Goal: Use online tool/utility: Utilize a website feature to perform a specific function

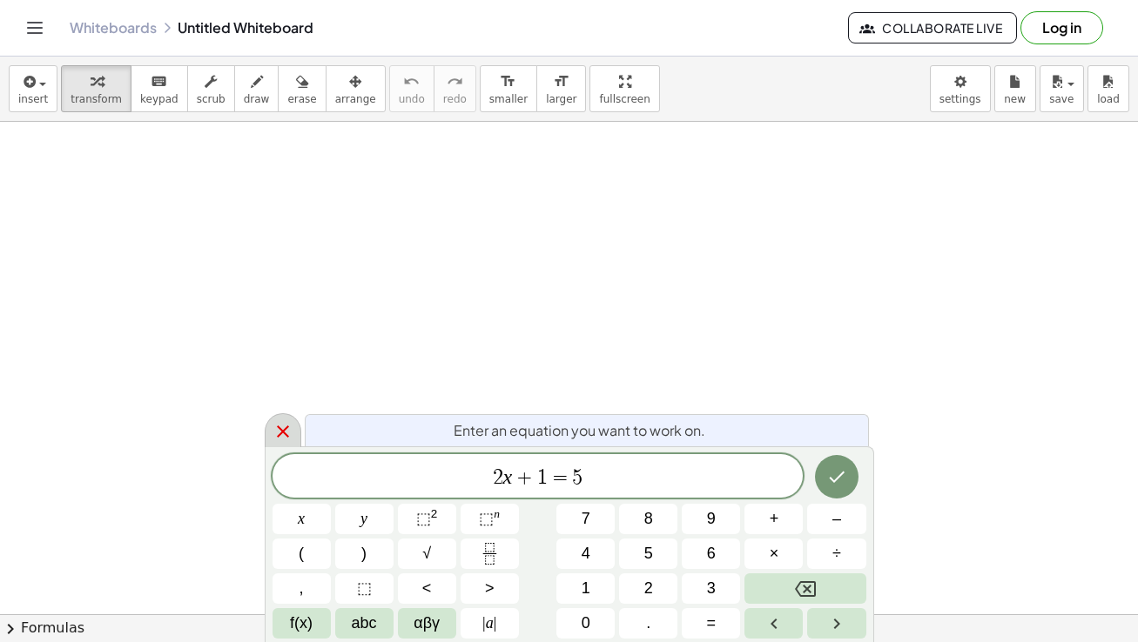
click at [282, 432] on icon at bounding box center [283, 432] width 12 height 12
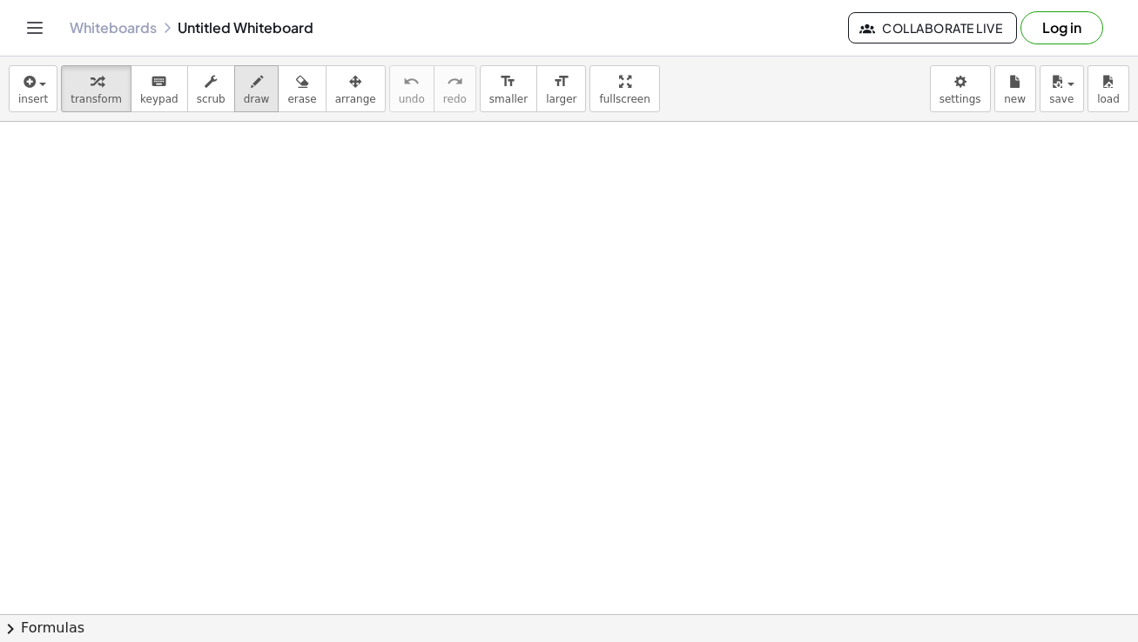
click at [244, 99] on span "draw" at bounding box center [257, 99] width 26 height 12
drag, startPoint x: 269, startPoint y: 162, endPoint x: 279, endPoint y: 205, distance: 44.8
drag, startPoint x: 264, startPoint y: 216, endPoint x: 293, endPoint y: 216, distance: 29.6
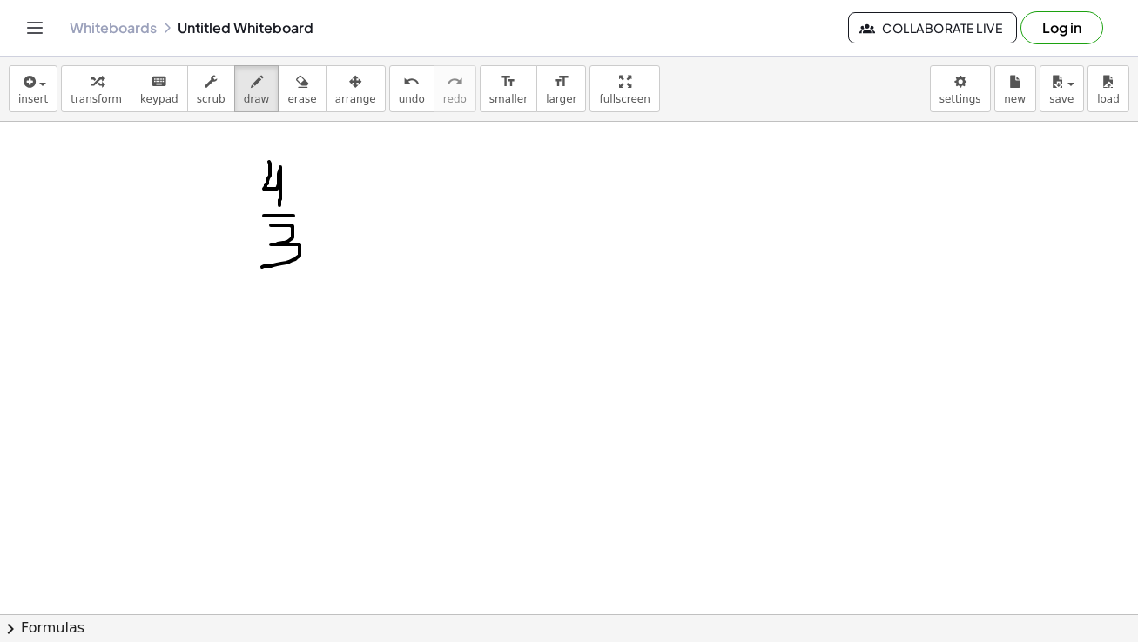
drag, startPoint x: 271, startPoint y: 225, endPoint x: 262, endPoint y: 267, distance: 42.7
drag, startPoint x: 312, startPoint y: 202, endPoint x: 312, endPoint y: 226, distance: 24.4
drag, startPoint x: 326, startPoint y: 203, endPoint x: 328, endPoint y: 230, distance: 27.0
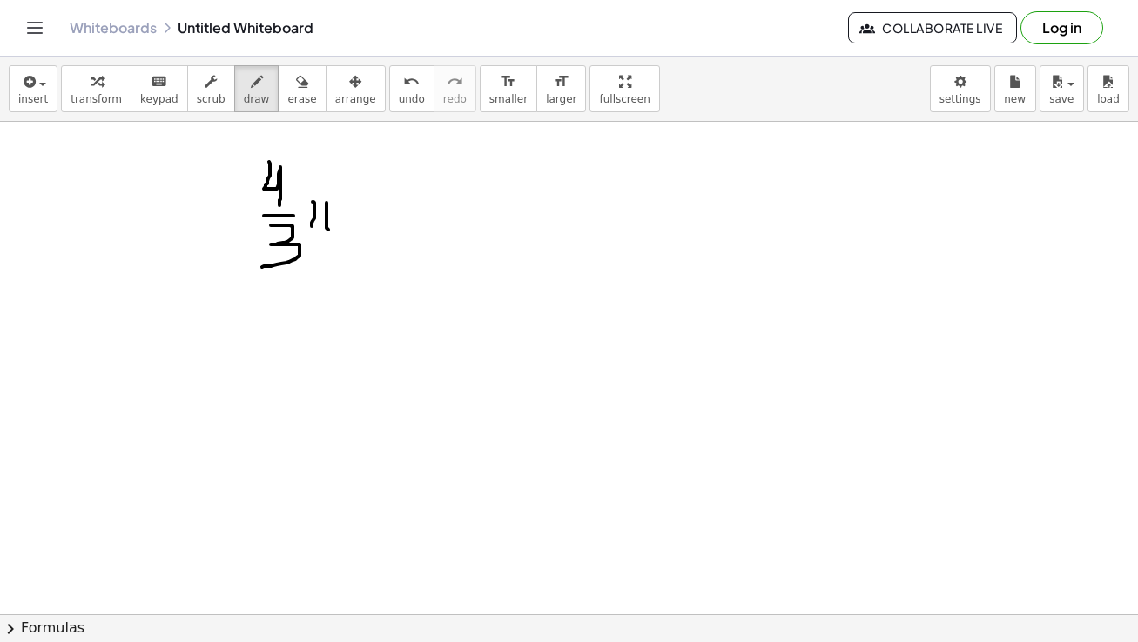
drag, startPoint x: 305, startPoint y: 197, endPoint x: 334, endPoint y: 198, distance: 28.8
drag, startPoint x: 345, startPoint y: 199, endPoint x: 373, endPoint y: 201, distance: 27.9
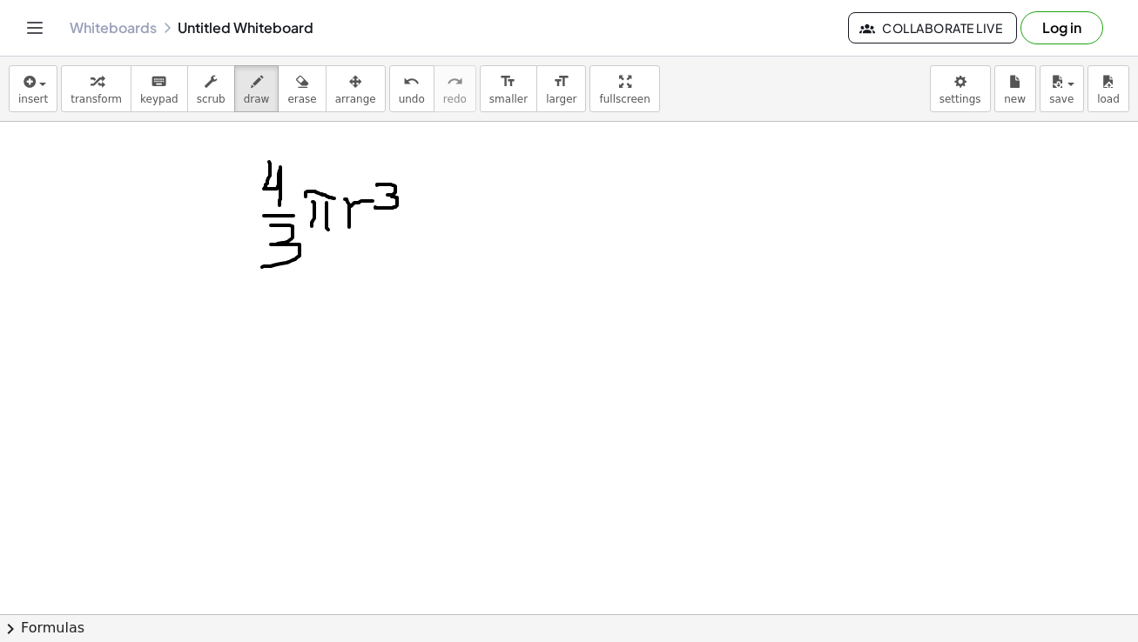
drag, startPoint x: 377, startPoint y: 185, endPoint x: 375, endPoint y: 207, distance: 21.8
drag, startPoint x: 285, startPoint y: 306, endPoint x: 294, endPoint y: 335, distance: 30.3
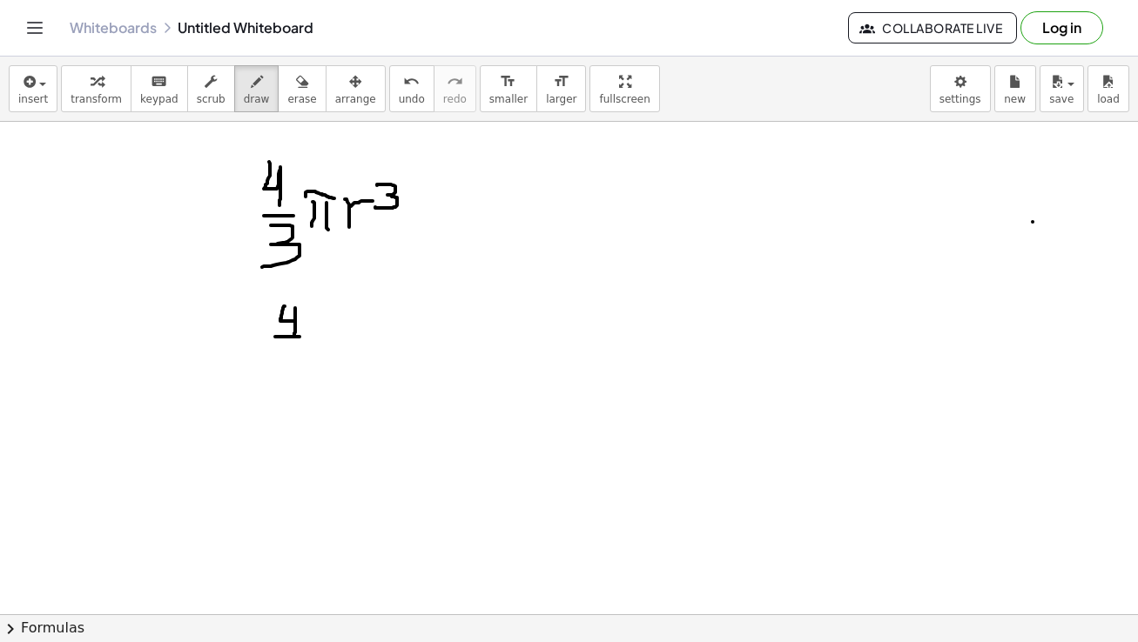
drag, startPoint x: 275, startPoint y: 337, endPoint x: 299, endPoint y: 337, distance: 24.4
drag, startPoint x: 285, startPoint y: 340, endPoint x: 283, endPoint y: 367, distance: 27.0
drag, startPoint x: 317, startPoint y: 326, endPoint x: 312, endPoint y: 348, distance: 23.2
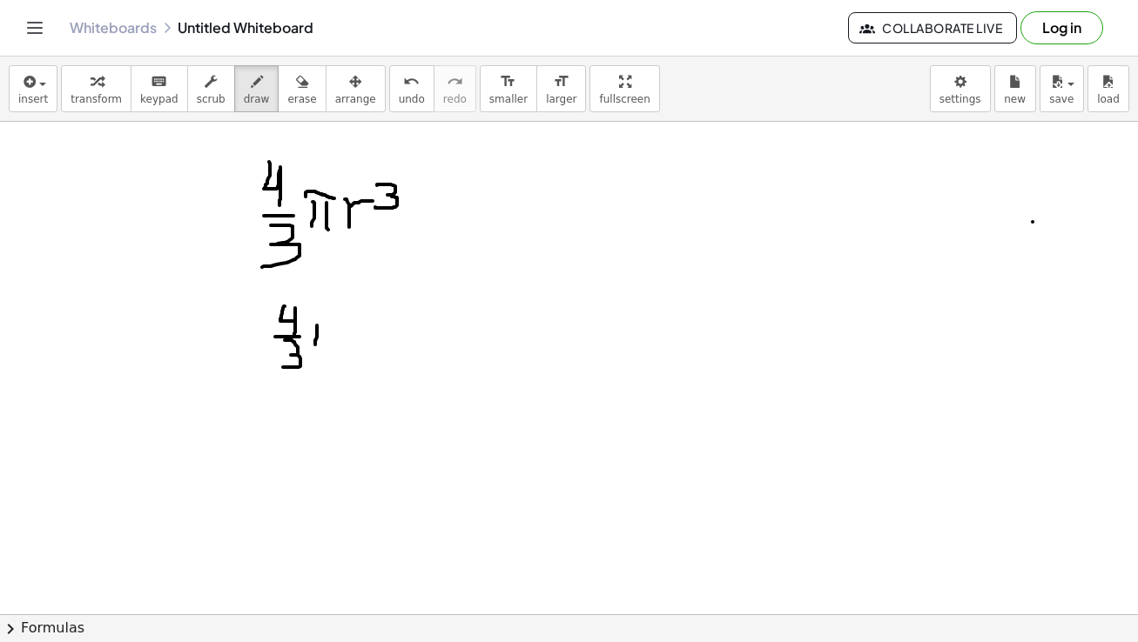
drag, startPoint x: 326, startPoint y: 323, endPoint x: 327, endPoint y: 347, distance: 24.4
drag, startPoint x: 308, startPoint y: 319, endPoint x: 333, endPoint y: 321, distance: 25.3
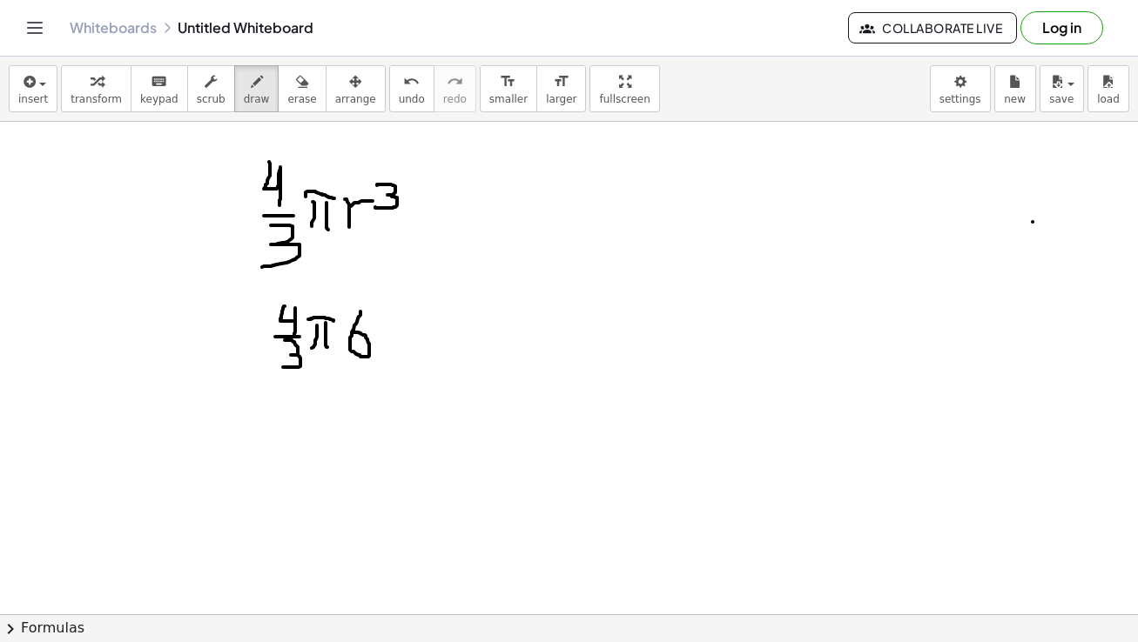
drag, startPoint x: 360, startPoint y: 312, endPoint x: 352, endPoint y: 332, distance: 22.6
drag, startPoint x: 370, startPoint y: 305, endPoint x: 371, endPoint y: 323, distance: 17.4
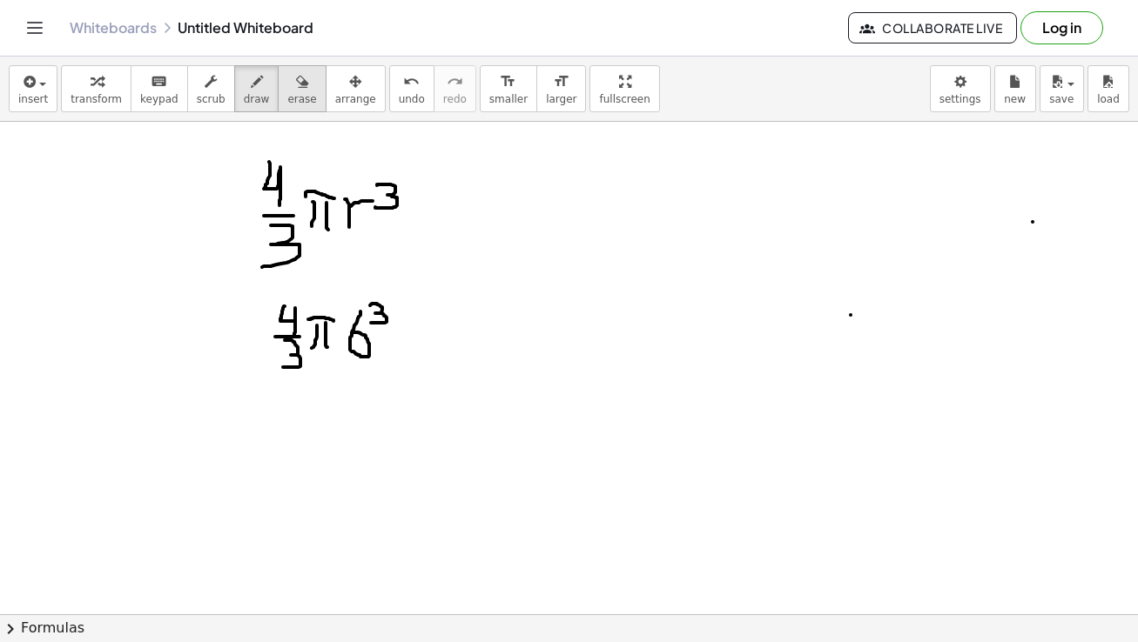
click at [287, 94] on span "erase" at bounding box center [301, 99] width 29 height 12
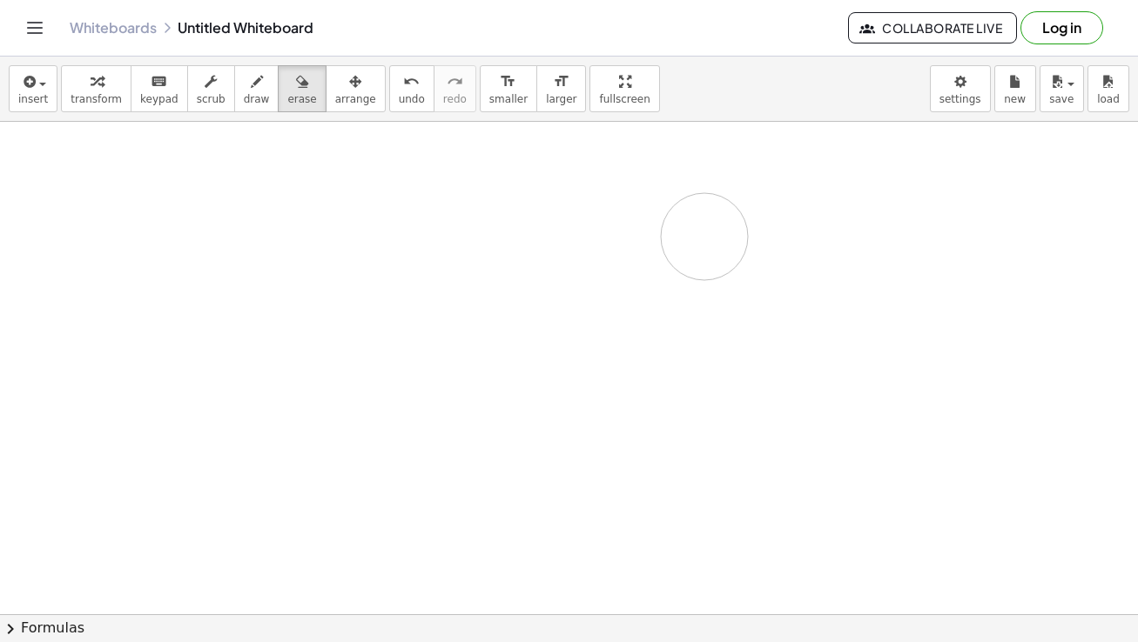
drag, startPoint x: 259, startPoint y: 156, endPoint x: 464, endPoint y: 191, distance: 207.6
click at [244, 94] on span "draw" at bounding box center [257, 99] width 26 height 12
drag, startPoint x: 299, startPoint y: 164, endPoint x: 298, endPoint y: 194, distance: 29.6
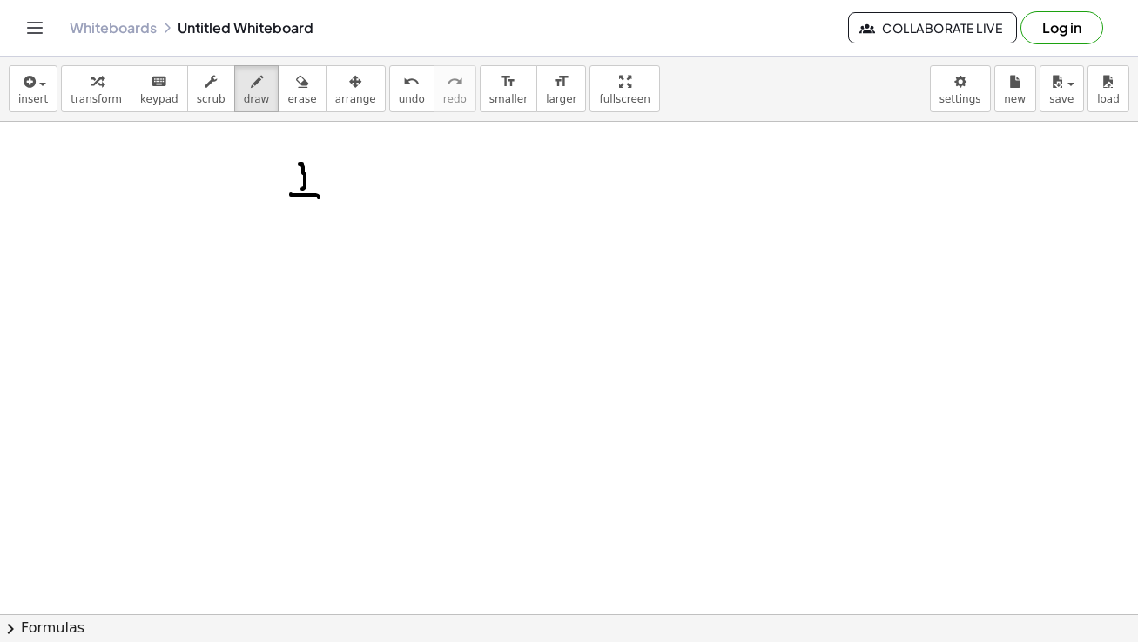
drag, startPoint x: 291, startPoint y: 194, endPoint x: 319, endPoint y: 198, distance: 28.1
drag, startPoint x: 299, startPoint y: 202, endPoint x: 300, endPoint y: 225, distance: 23.5
drag, startPoint x: 347, startPoint y: 177, endPoint x: 366, endPoint y: 208, distance: 36.3
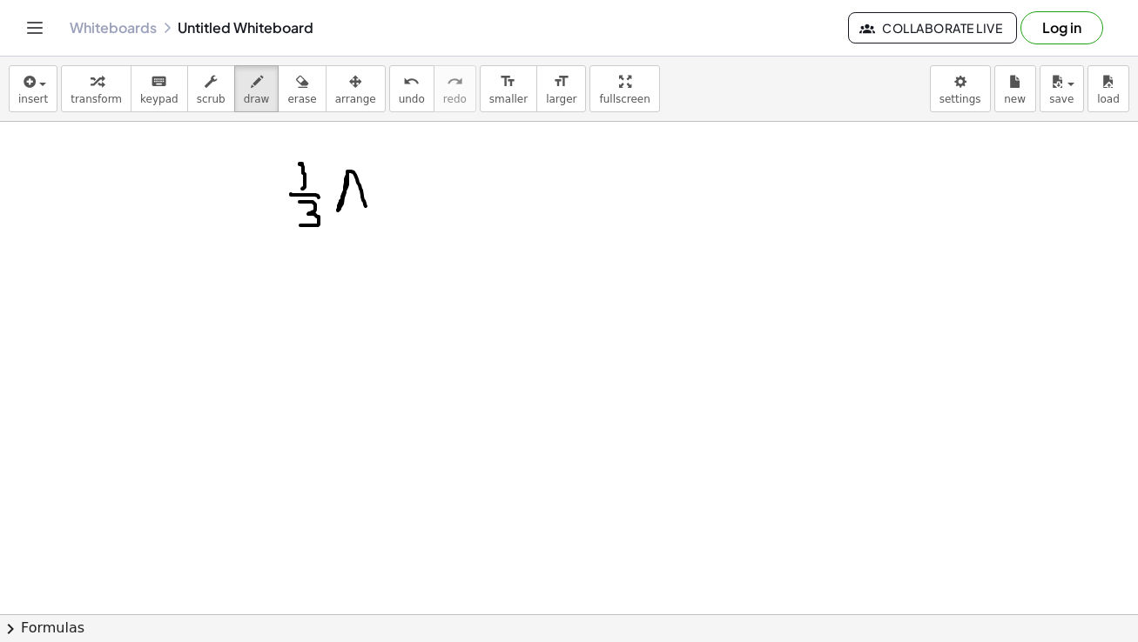
drag, startPoint x: 347, startPoint y: 197, endPoint x: 363, endPoint y: 198, distance: 15.7
drag, startPoint x: 372, startPoint y: 189, endPoint x: 370, endPoint y: 214, distance: 25.3
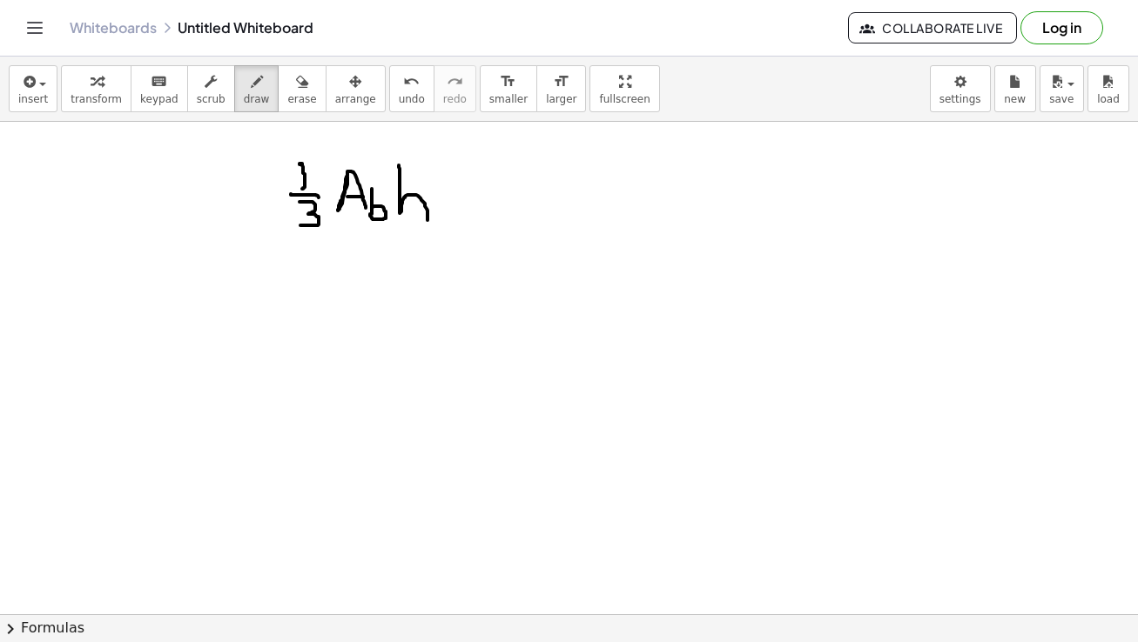
drag, startPoint x: 399, startPoint y: 177, endPoint x: 427, endPoint y: 220, distance: 51.7
drag, startPoint x: 309, startPoint y: 254, endPoint x: 311, endPoint y: 267, distance: 13.2
drag, startPoint x: 298, startPoint y: 277, endPoint x: 321, endPoint y: 274, distance: 23.6
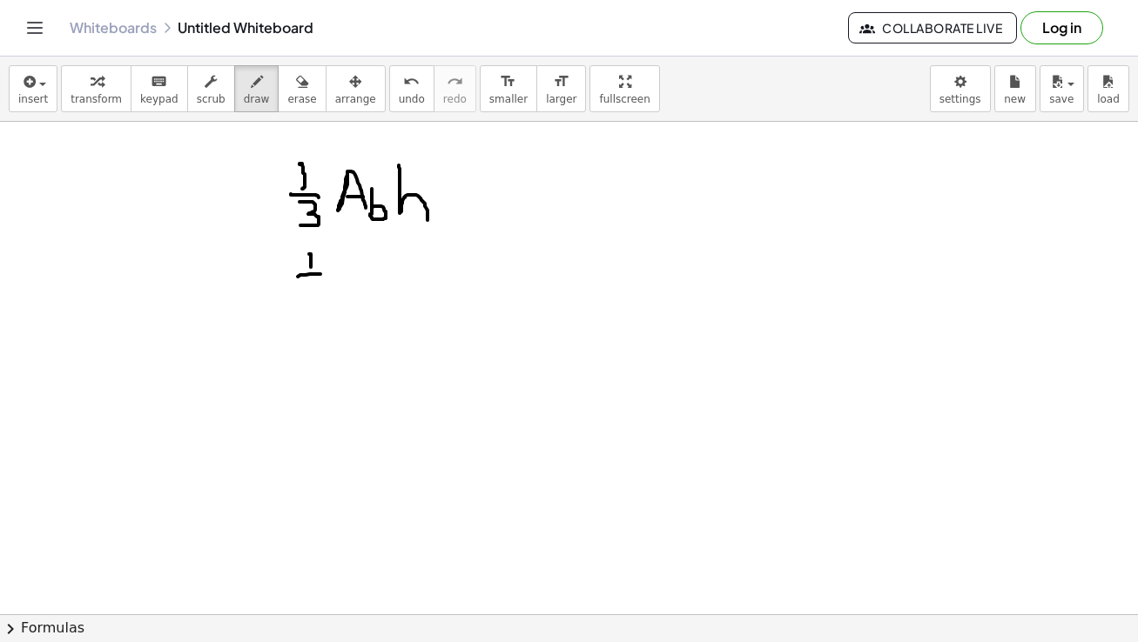
drag, startPoint x: 309, startPoint y: 279, endPoint x: 332, endPoint y: 279, distance: 22.6
drag, startPoint x: 348, startPoint y: 258, endPoint x: 347, endPoint y: 292, distance: 33.1
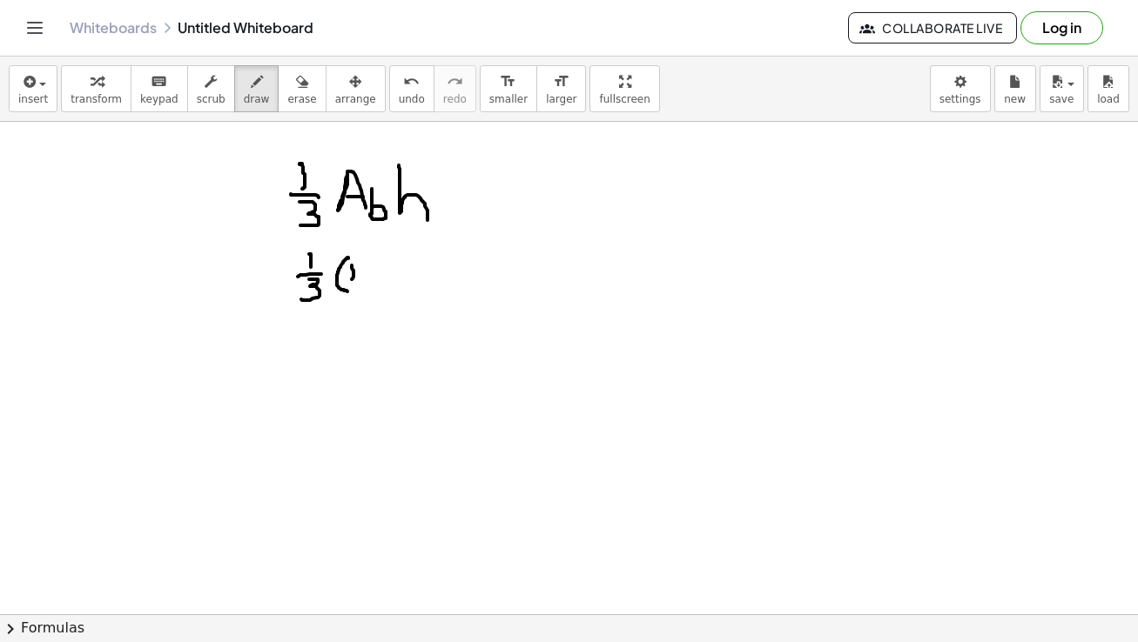
drag, startPoint x: 352, startPoint y: 265, endPoint x: 347, endPoint y: 282, distance: 17.1
drag, startPoint x: 359, startPoint y: 265, endPoint x: 359, endPoint y: 283, distance: 17.4
drag, startPoint x: 349, startPoint y: 259, endPoint x: 370, endPoint y: 265, distance: 21.8
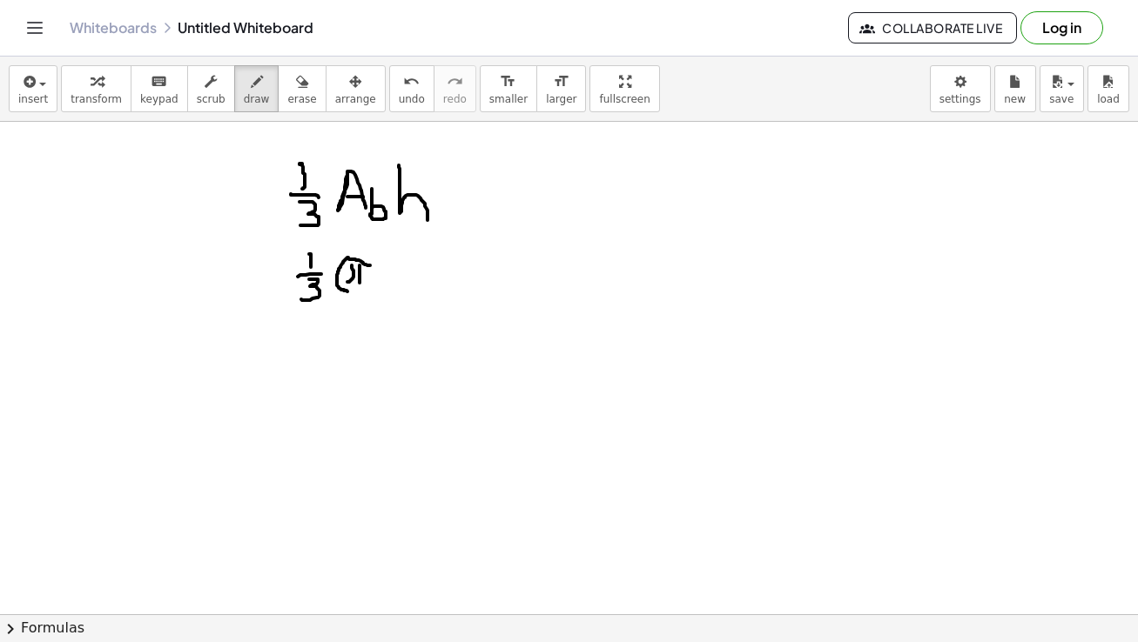
drag, startPoint x: 375, startPoint y: 267, endPoint x: 399, endPoint y: 268, distance: 24.4
drag, startPoint x: 399, startPoint y: 259, endPoint x: 415, endPoint y: 272, distance: 20.4
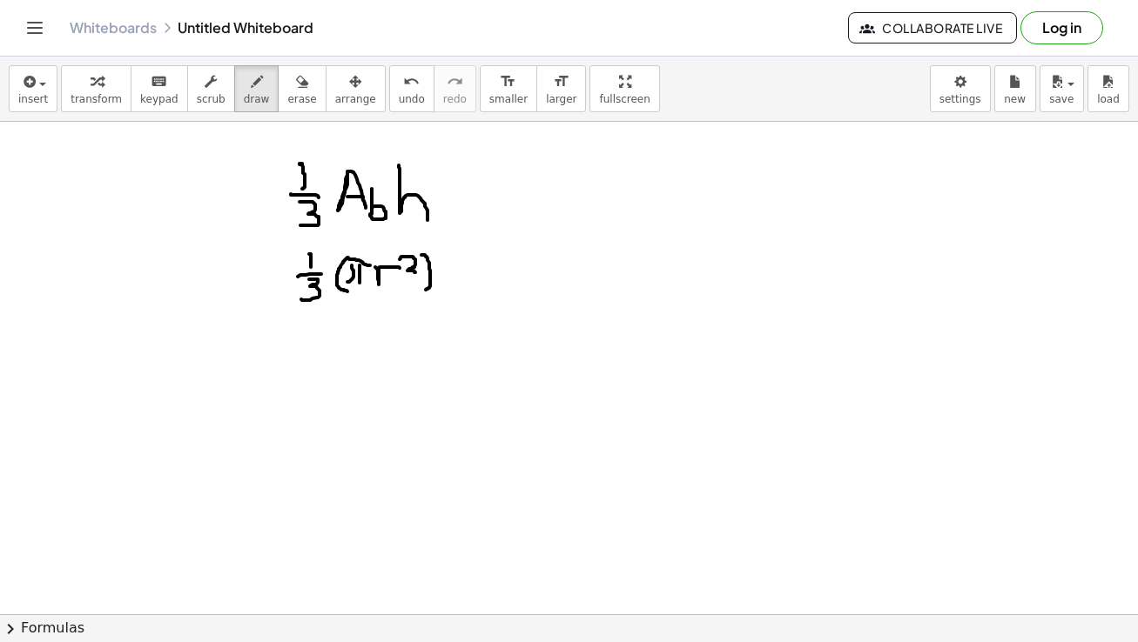
drag, startPoint x: 421, startPoint y: 255, endPoint x: 426, endPoint y: 290, distance: 35.1
drag, startPoint x: 444, startPoint y: 248, endPoint x: 450, endPoint y: 286, distance: 38.8
click at [399, 103] on span "undo" at bounding box center [412, 99] width 26 height 12
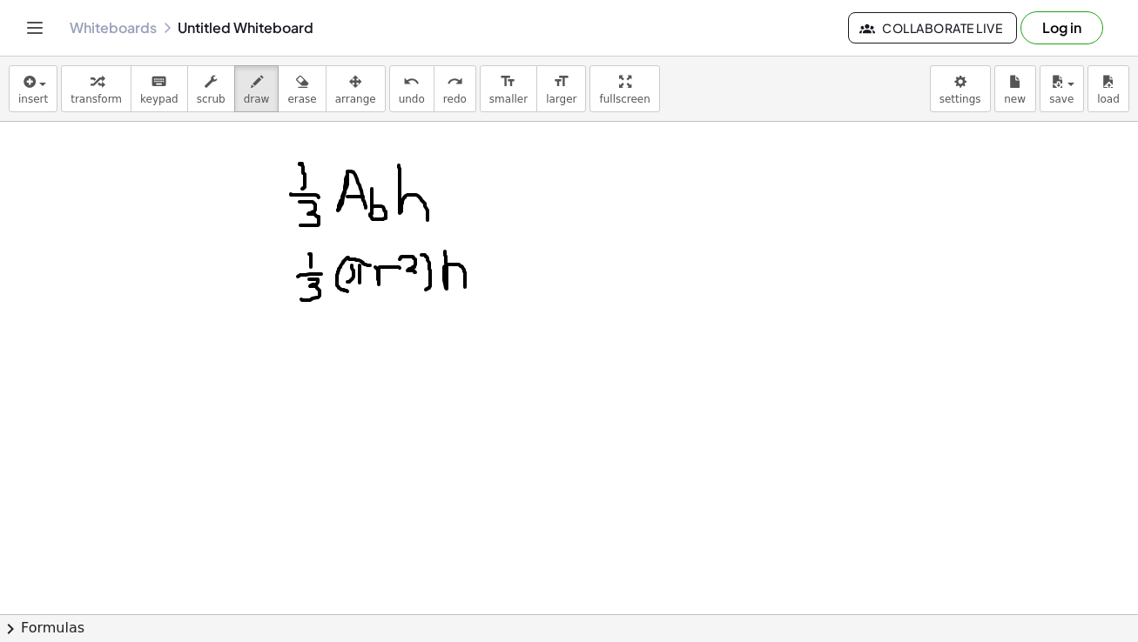
drag, startPoint x: 445, startPoint y: 252, endPoint x: 465, endPoint y: 287, distance: 40.9
drag, startPoint x: 308, startPoint y: 319, endPoint x: 310, endPoint y: 342, distance: 22.7
drag, startPoint x: 299, startPoint y: 346, endPoint x: 313, endPoint y: 353, distance: 16.4
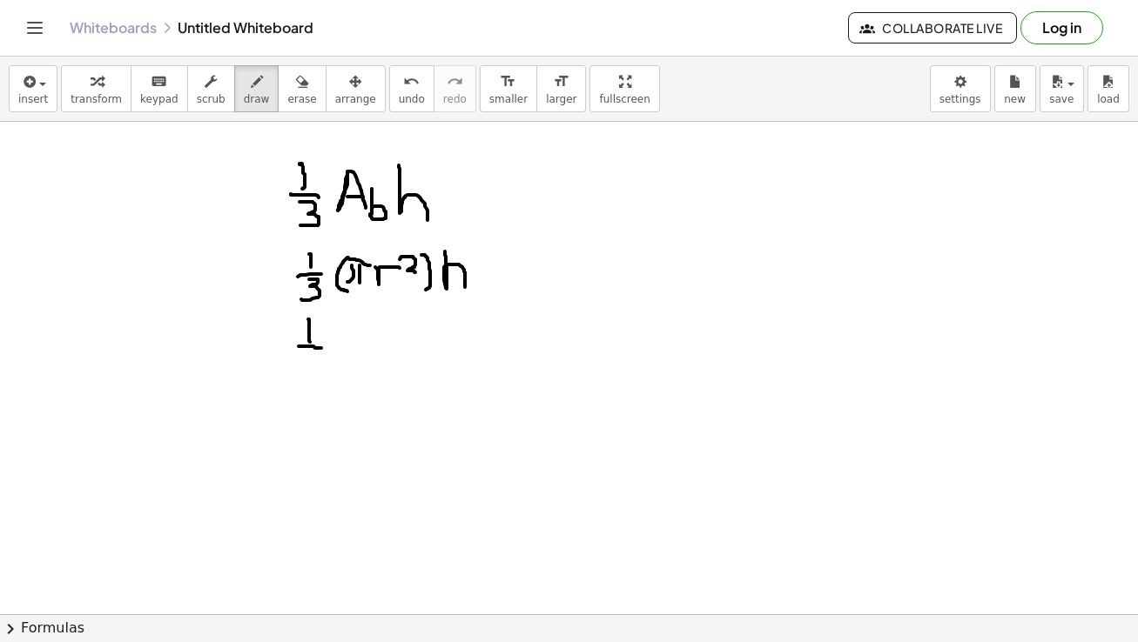
drag, startPoint x: 304, startPoint y: 352, endPoint x: 300, endPoint y: 376, distance: 23.8
drag, startPoint x: 341, startPoint y: 325, endPoint x: 352, endPoint y: 366, distance: 42.2
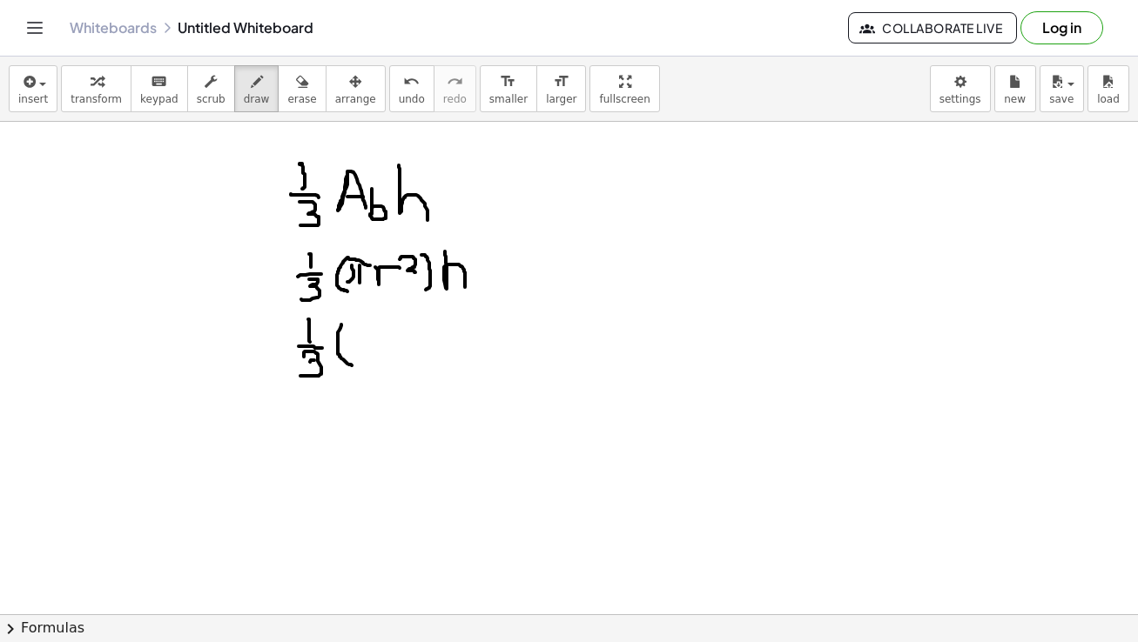
drag, startPoint x: 362, startPoint y: 337, endPoint x: 352, endPoint y: 354, distance: 19.9
drag, startPoint x: 367, startPoint y: 336, endPoint x: 367, endPoint y: 351, distance: 14.8
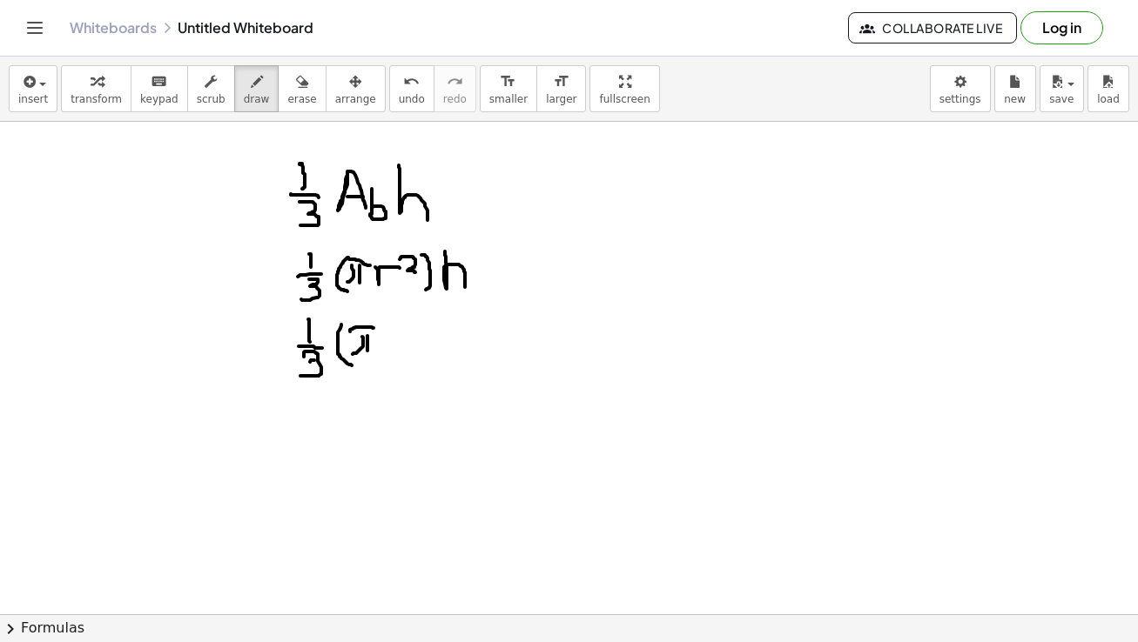
drag, startPoint x: 350, startPoint y: 332, endPoint x: 377, endPoint y: 328, distance: 27.2
drag, startPoint x: 396, startPoint y: 325, endPoint x: 389, endPoint y: 343, distance: 19.6
drag, startPoint x: 408, startPoint y: 326, endPoint x: 427, endPoint y: 337, distance: 22.2
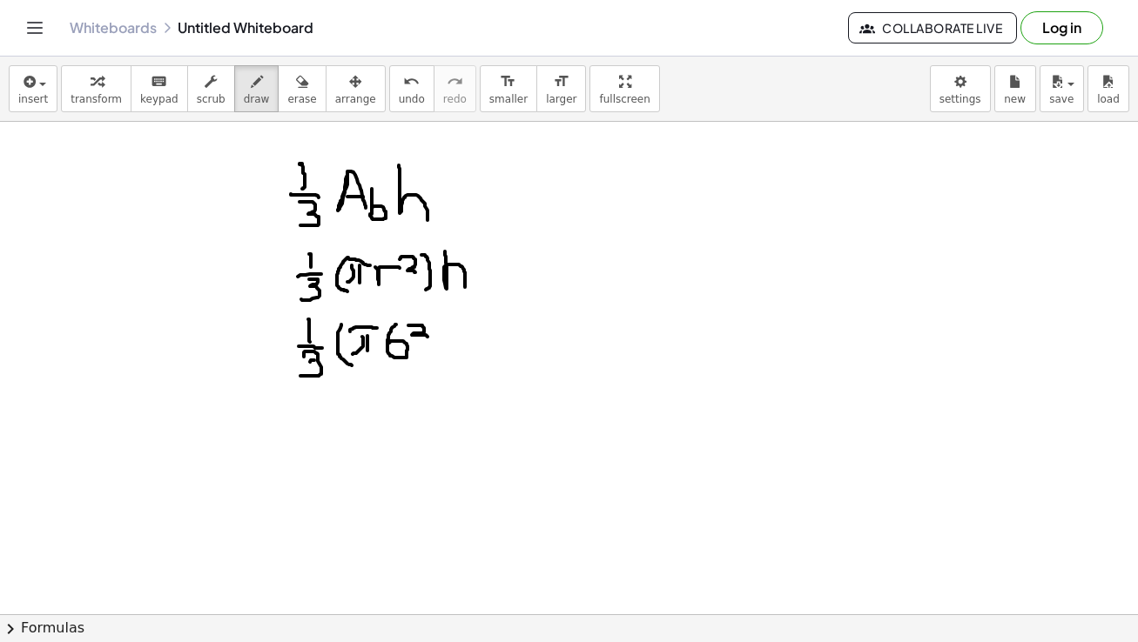
drag, startPoint x: 434, startPoint y: 319, endPoint x: 443, endPoint y: 374, distance: 55.5
drag, startPoint x: 460, startPoint y: 324, endPoint x: 466, endPoint y: 354, distance: 31.1
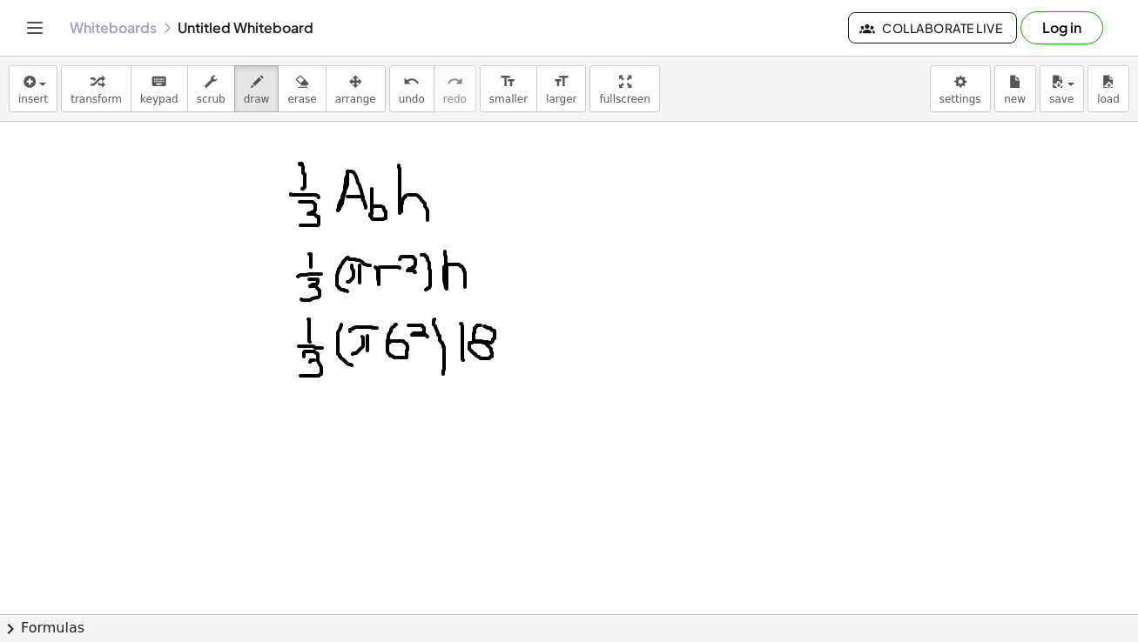
click at [287, 98] on span "erase" at bounding box center [301, 99] width 29 height 12
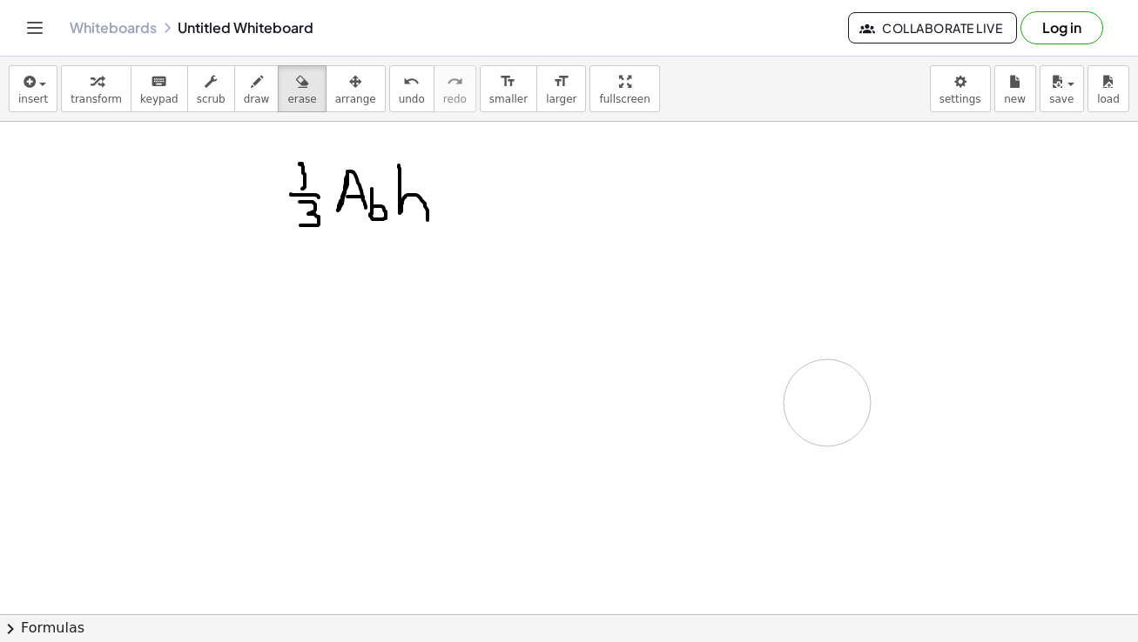
drag, startPoint x: 298, startPoint y: 277, endPoint x: 827, endPoint y: 403, distance: 544.0
click at [244, 93] on span "draw" at bounding box center [257, 99] width 26 height 12
drag, startPoint x: 310, startPoint y: 252, endPoint x: 310, endPoint y: 272, distance: 20.0
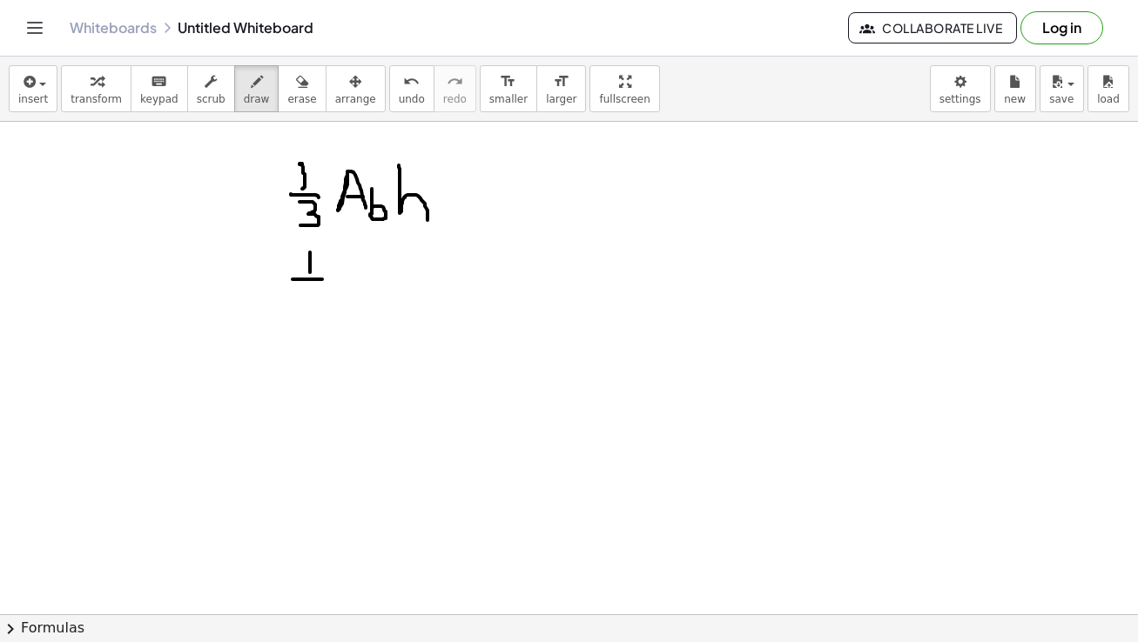
drag, startPoint x: 292, startPoint y: 279, endPoint x: 323, endPoint y: 279, distance: 30.5
drag, startPoint x: 304, startPoint y: 288, endPoint x: 307, endPoint y: 317, distance: 28.9
drag, startPoint x: 352, startPoint y: 250, endPoint x: 352, endPoint y: 312, distance: 62.7
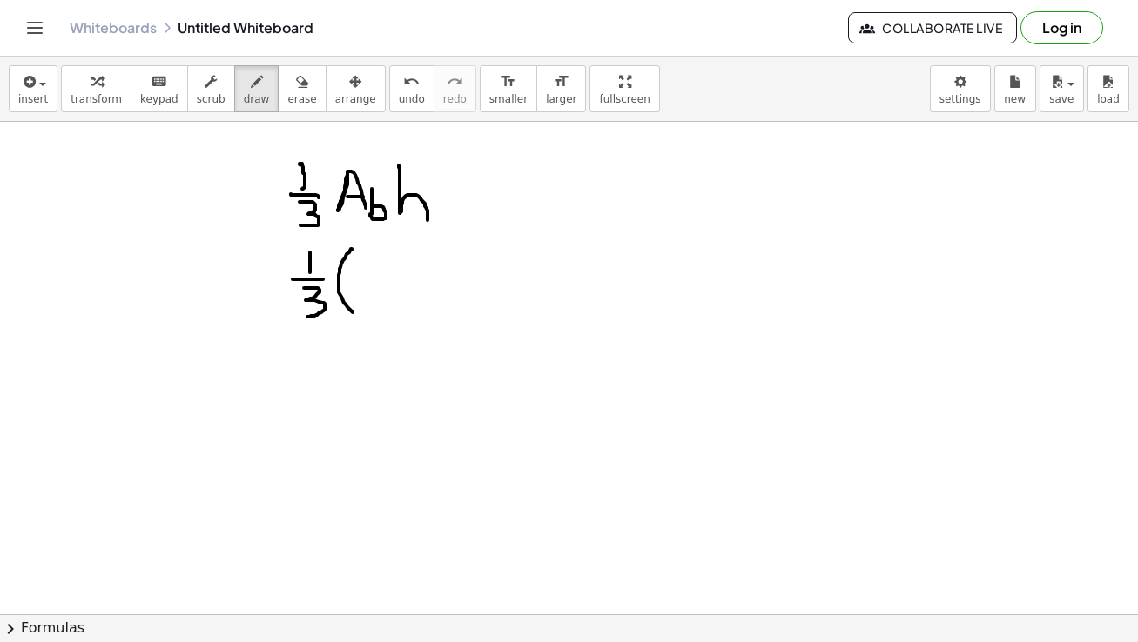
drag, startPoint x: 366, startPoint y: 271, endPoint x: 362, endPoint y: 297, distance: 26.3
drag, startPoint x: 375, startPoint y: 273, endPoint x: 375, endPoint y: 297, distance: 23.5
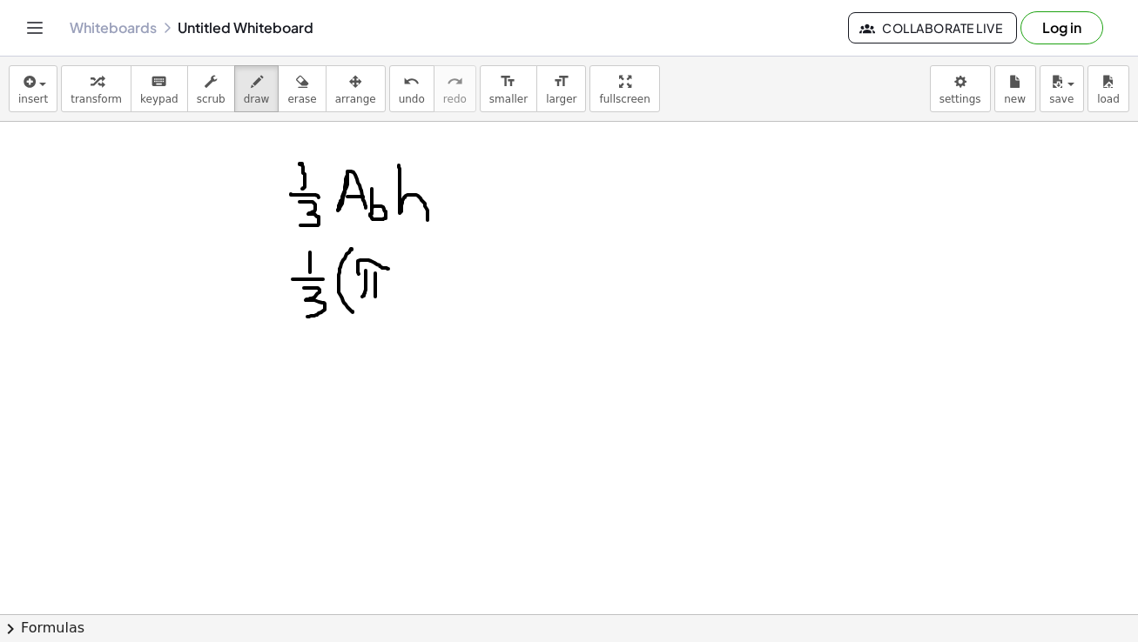
drag, startPoint x: 359, startPoint y: 274, endPoint x: 389, endPoint y: 269, distance: 30.9
drag, startPoint x: 405, startPoint y: 275, endPoint x: 431, endPoint y: 294, distance: 32.4
drag, startPoint x: 435, startPoint y: 257, endPoint x: 460, endPoint y: 270, distance: 27.6
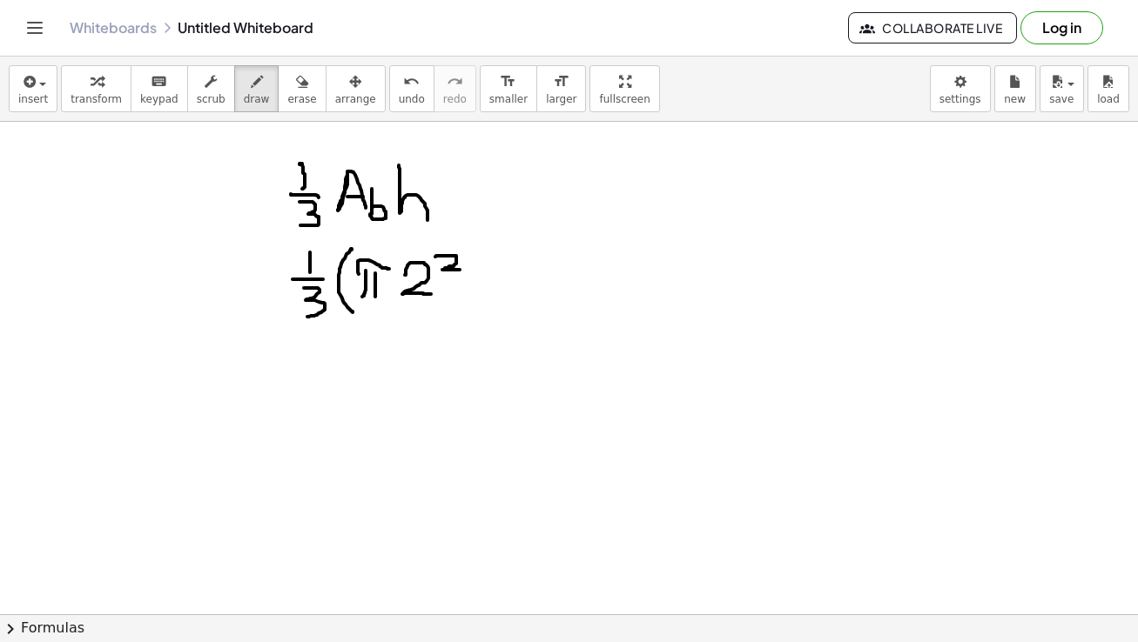
drag, startPoint x: 459, startPoint y: 247, endPoint x: 466, endPoint y: 306, distance: 59.6
drag, startPoint x: 505, startPoint y: 252, endPoint x: 495, endPoint y: 279, distance: 28.6
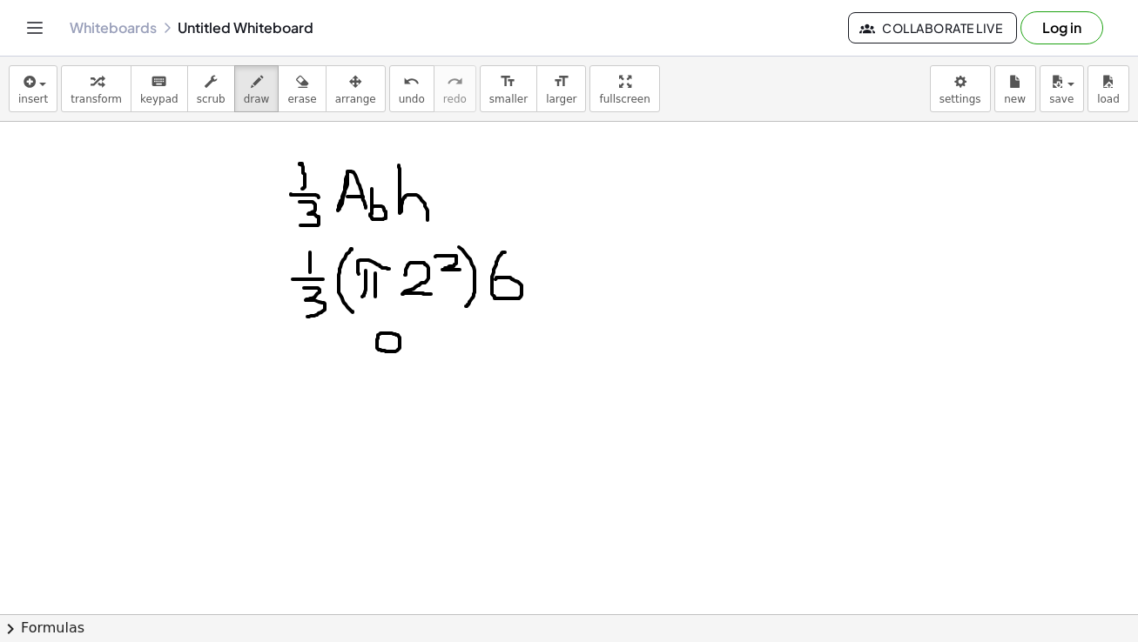
drag, startPoint x: 417, startPoint y: 342, endPoint x: 419, endPoint y: 366, distance: 23.6
drag, startPoint x: 432, startPoint y: 345, endPoint x: 439, endPoint y: 370, distance: 26.2
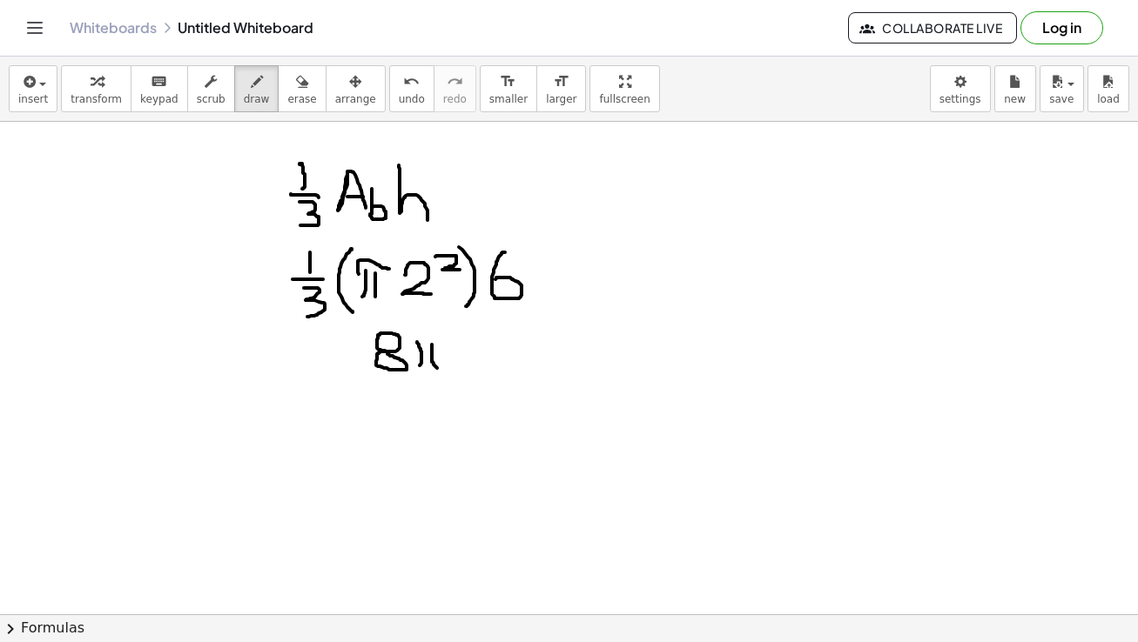
drag, startPoint x: 413, startPoint y: 332, endPoint x: 444, endPoint y: 339, distance: 31.2
drag, startPoint x: 452, startPoint y: 323, endPoint x: 456, endPoint y: 343, distance: 20.5
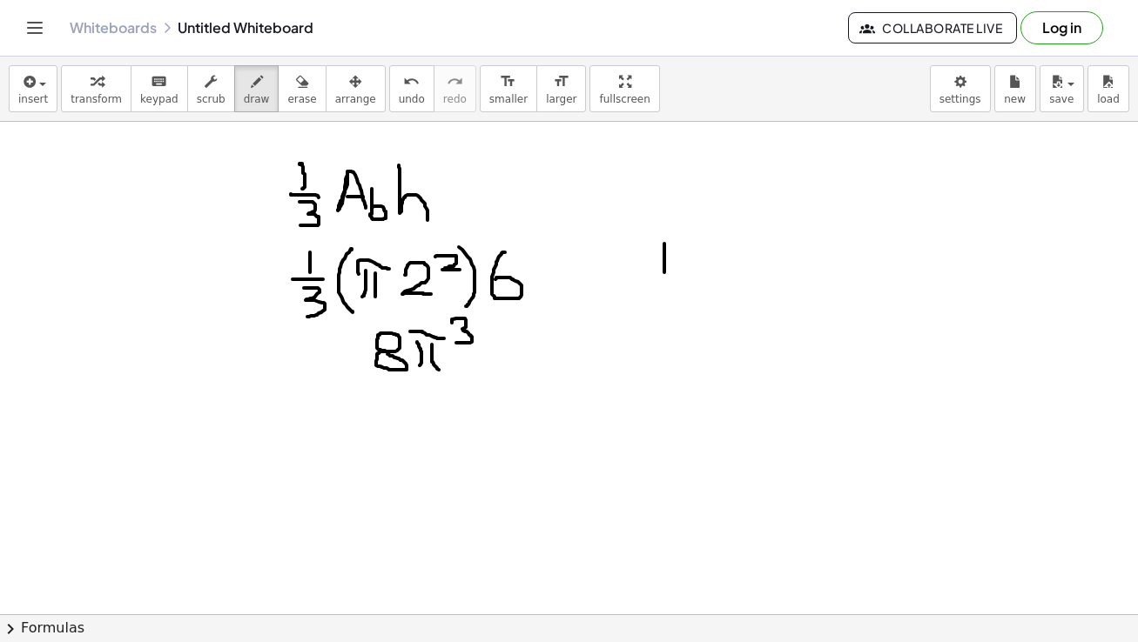
drag, startPoint x: 664, startPoint y: 244, endPoint x: 664, endPoint y: 274, distance: 30.5
drag, startPoint x: 645, startPoint y: 284, endPoint x: 680, endPoint y: 297, distance: 37.2
drag, startPoint x: 655, startPoint y: 299, endPoint x: 658, endPoint y: 319, distance: 21.1
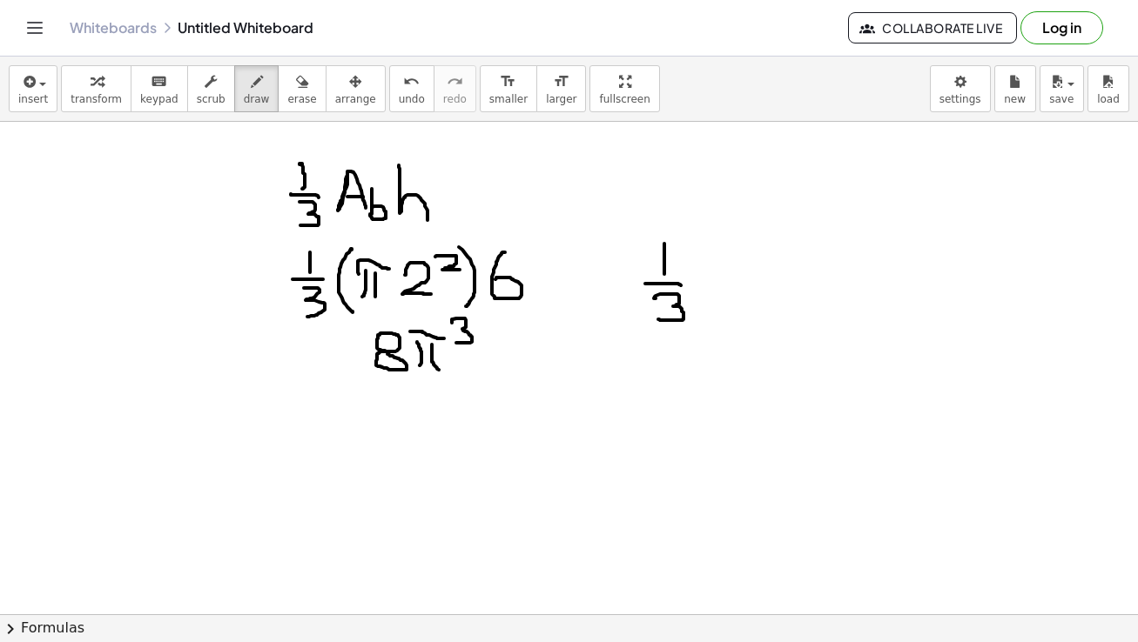
drag, startPoint x: 715, startPoint y: 244, endPoint x: 702, endPoint y: 324, distance: 81.0
drag, startPoint x: 725, startPoint y: 273, endPoint x: 719, endPoint y: 305, distance: 32.8
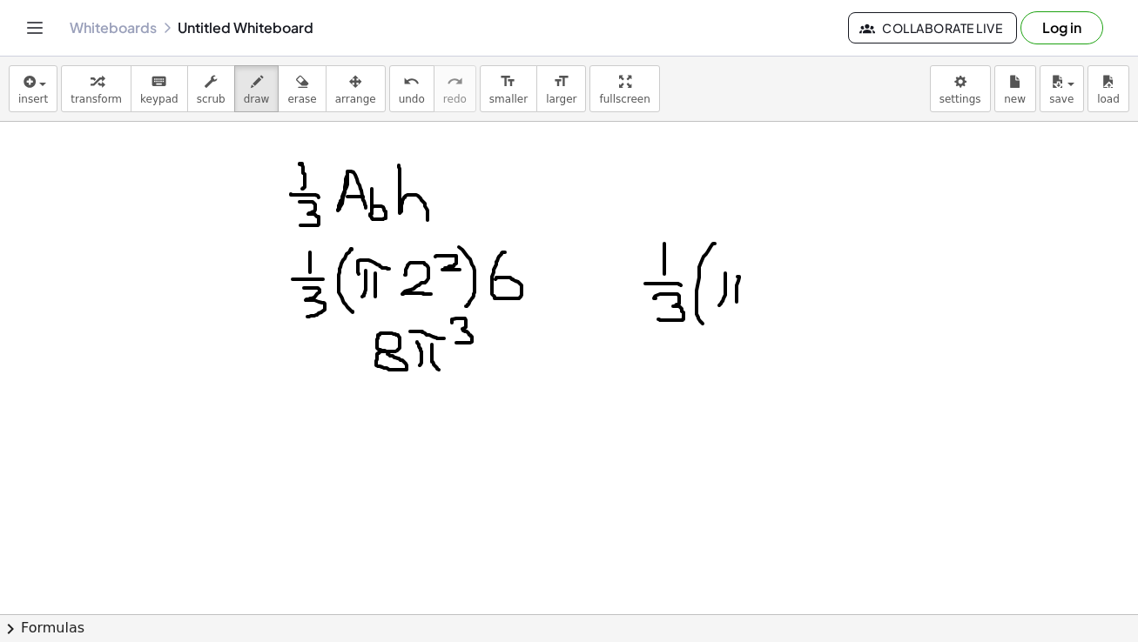
drag, startPoint x: 737, startPoint y: 277, endPoint x: 738, endPoint y: 314, distance: 37.4
drag, startPoint x: 714, startPoint y: 284, endPoint x: 759, endPoint y: 270, distance: 47.4
drag, startPoint x: 778, startPoint y: 261, endPoint x: 798, endPoint y: 306, distance: 49.5
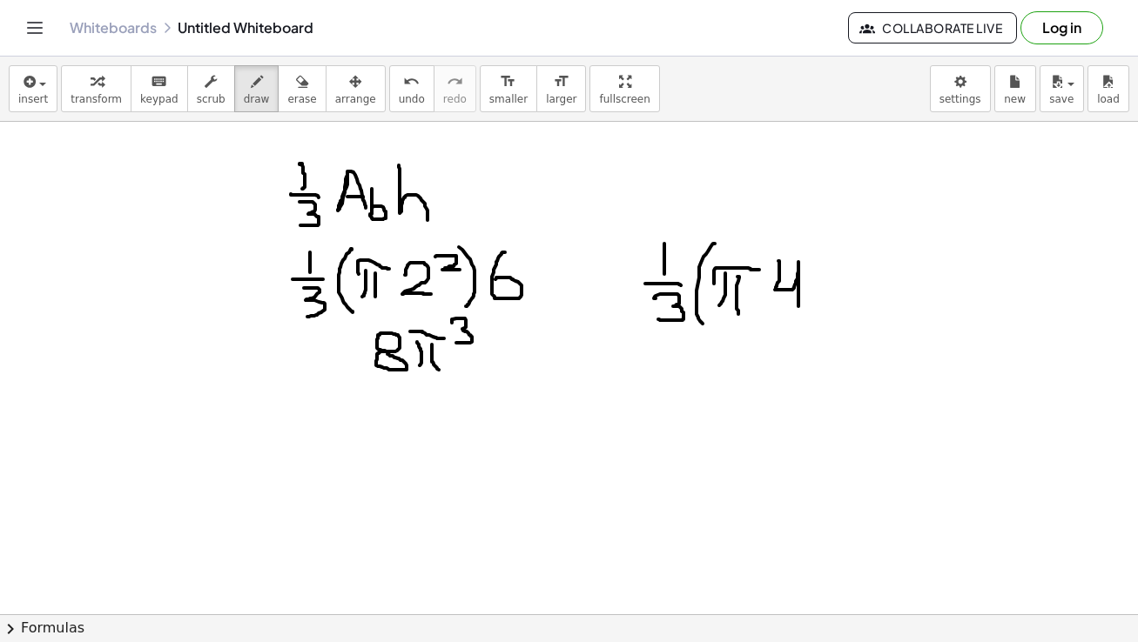
drag, startPoint x: 810, startPoint y: 251, endPoint x: 835, endPoint y: 265, distance: 28.5
drag, startPoint x: 845, startPoint y: 244, endPoint x: 848, endPoint y: 327, distance: 83.6
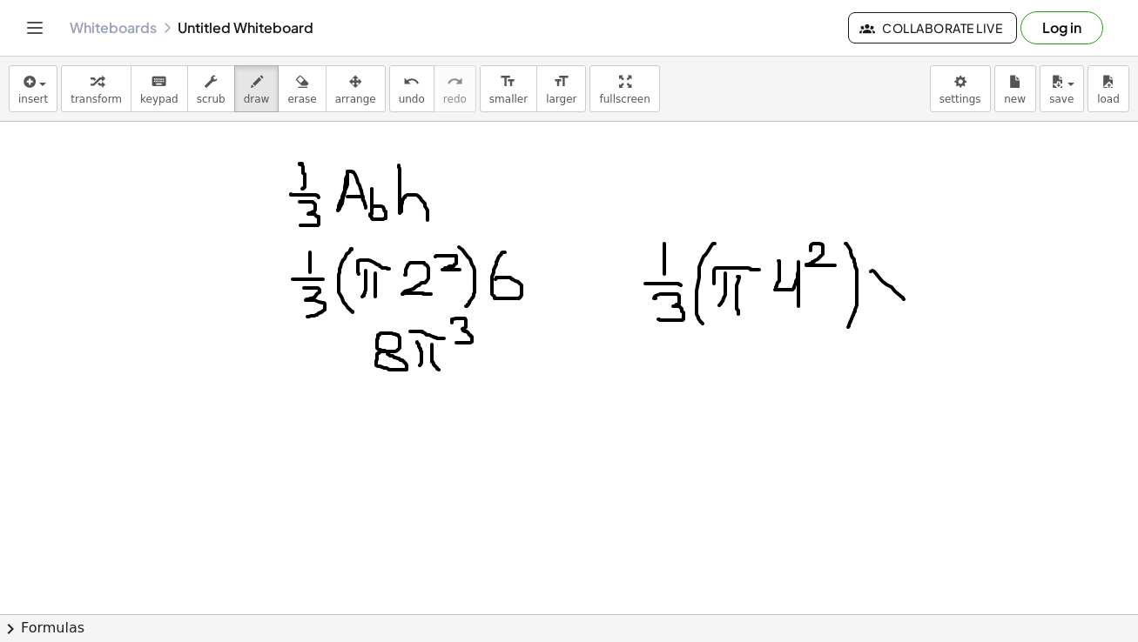
drag, startPoint x: 870, startPoint y: 272, endPoint x: 903, endPoint y: 299, distance: 43.2
drag, startPoint x: 906, startPoint y: 270, endPoint x: 876, endPoint y: 302, distance: 44.3
drag, startPoint x: 939, startPoint y: 282, endPoint x: 946, endPoint y: 297, distance: 16.4
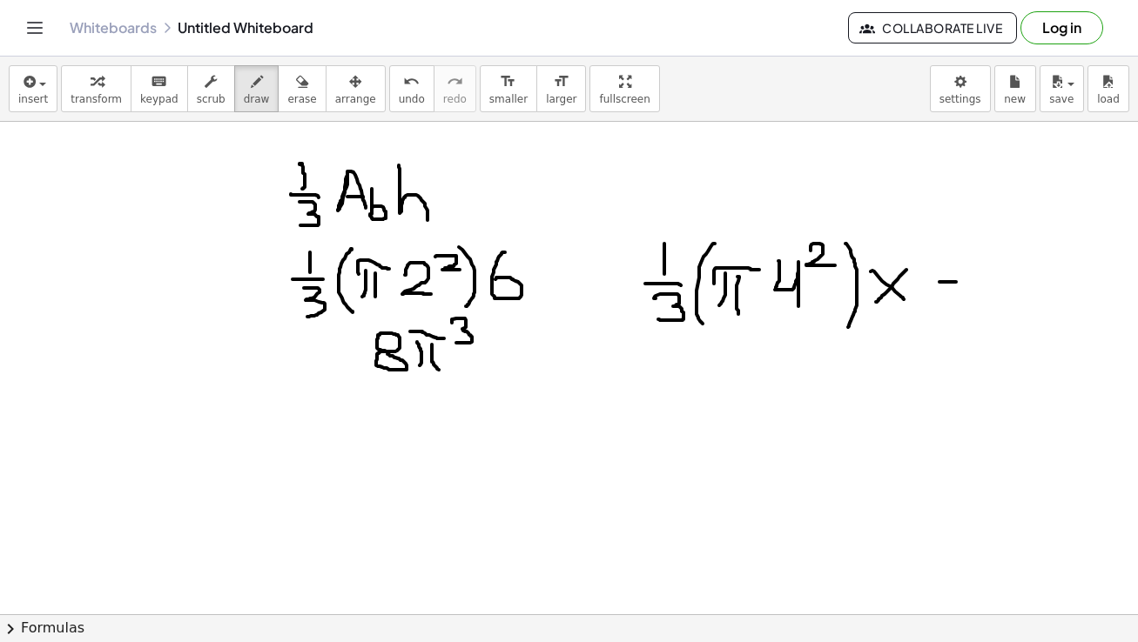
drag, startPoint x: 933, startPoint y: 292, endPoint x: 956, endPoint y: 292, distance: 23.5
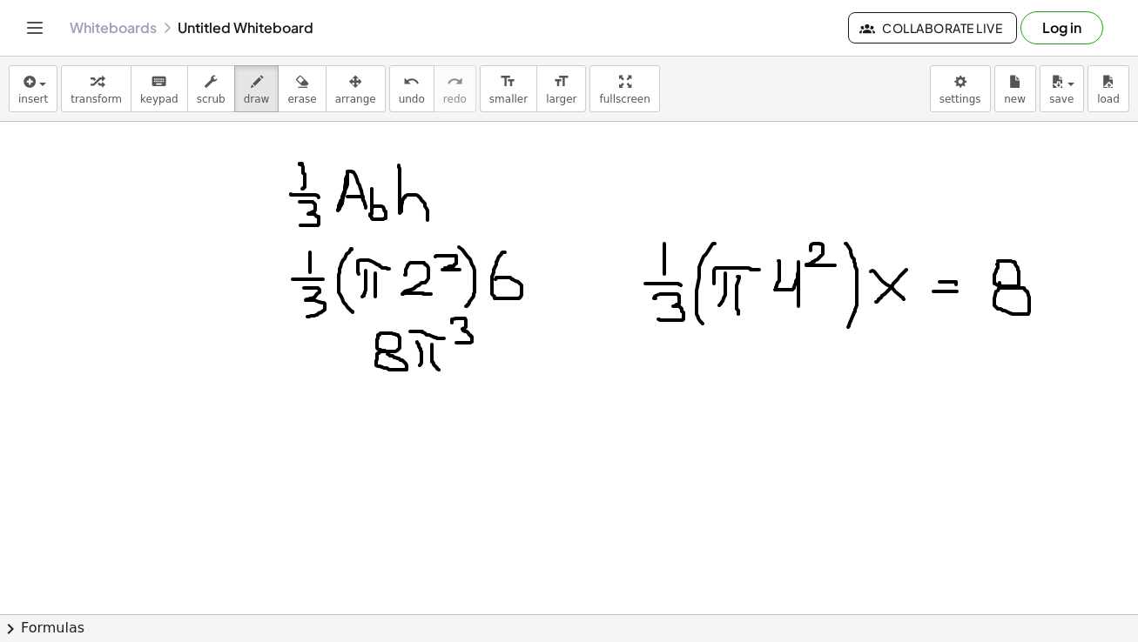
drag, startPoint x: 737, startPoint y: 349, endPoint x: 742, endPoint y: 379, distance: 30.8
drag, startPoint x: 763, startPoint y: 342, endPoint x: 753, endPoint y: 367, distance: 27.3
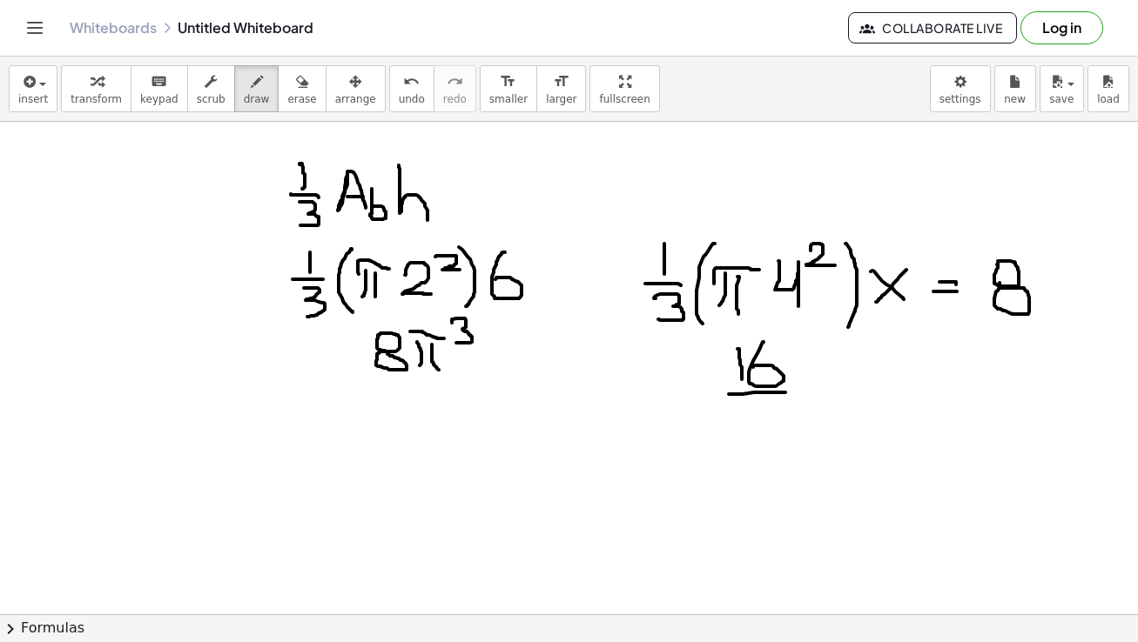
drag, startPoint x: 728, startPoint y: 394, endPoint x: 785, endPoint y: 393, distance: 56.6
drag, startPoint x: 748, startPoint y: 405, endPoint x: 806, endPoint y: 402, distance: 58.4
drag, startPoint x: 810, startPoint y: 377, endPoint x: 834, endPoint y: 399, distance: 32.0
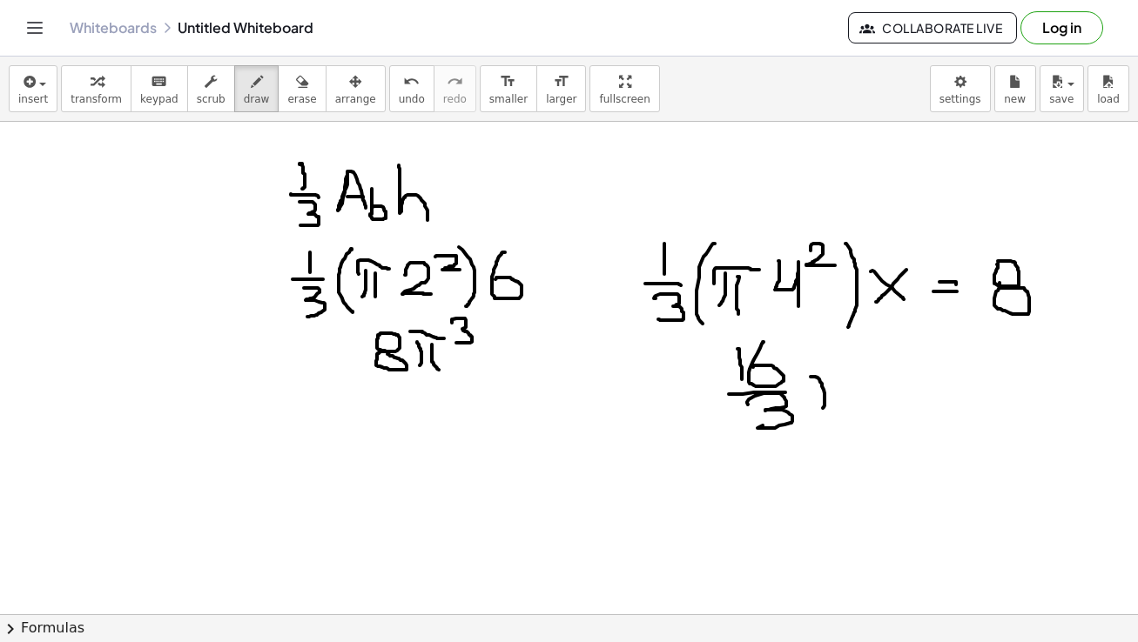
drag, startPoint x: 842, startPoint y: 374, endPoint x: 848, endPoint y: 408, distance: 34.5
drag, startPoint x: 805, startPoint y: 366, endPoint x: 866, endPoint y: 366, distance: 60.9
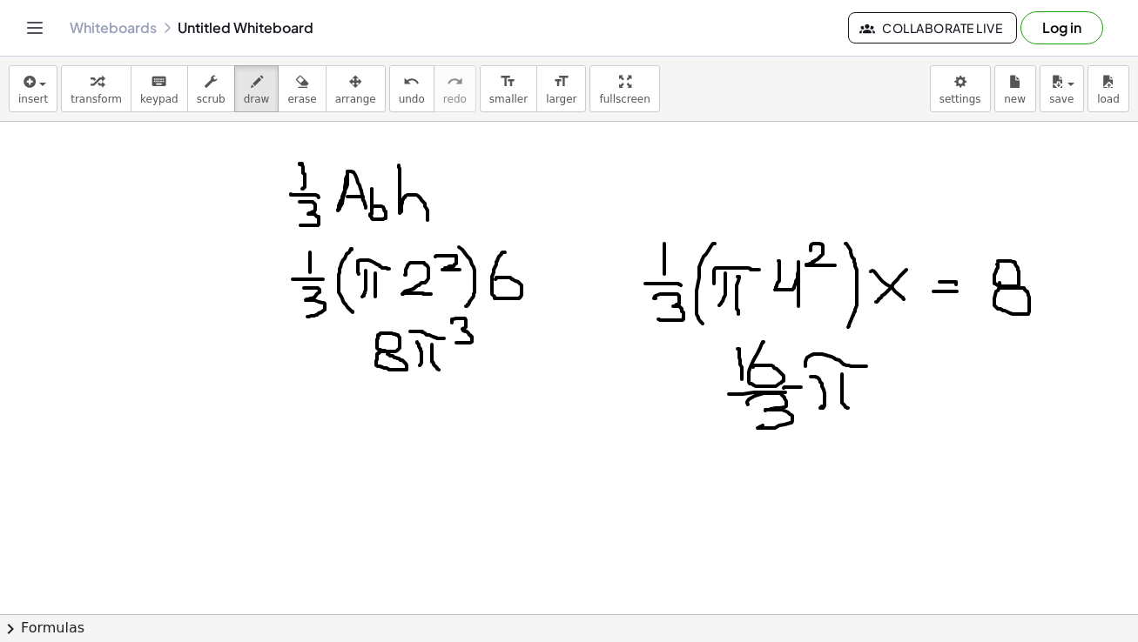
drag, startPoint x: 786, startPoint y: 387, endPoint x: 801, endPoint y: 387, distance: 14.8
drag, startPoint x: 890, startPoint y: 366, endPoint x: 919, endPoint y: 406, distance: 50.0
drag, startPoint x: 920, startPoint y: 374, endPoint x: 898, endPoint y: 398, distance: 32.0
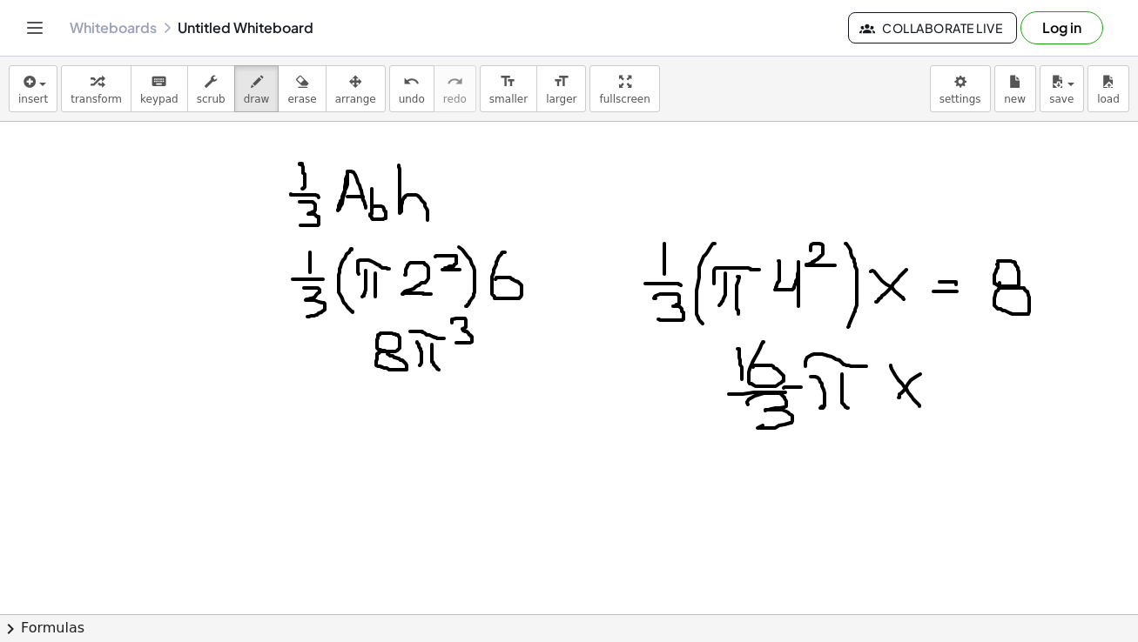
drag, startPoint x: 948, startPoint y: 384, endPoint x: 963, endPoint y: 383, distance: 14.8
drag, startPoint x: 953, startPoint y: 393, endPoint x: 963, endPoint y: 393, distance: 10.5
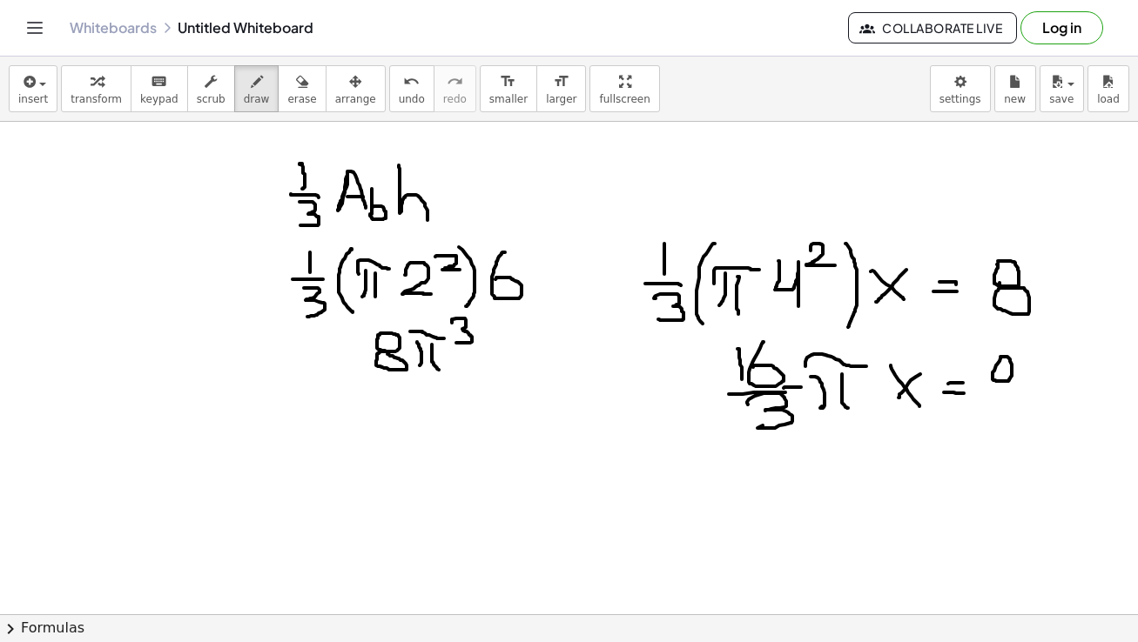
drag, startPoint x: 1001, startPoint y: 357, endPoint x: 997, endPoint y: 369, distance: 12.7
drag, startPoint x: 994, startPoint y: 380, endPoint x: 1004, endPoint y: 379, distance: 10.5
drag, startPoint x: 691, startPoint y: 466, endPoint x: 721, endPoint y: 488, distance: 36.7
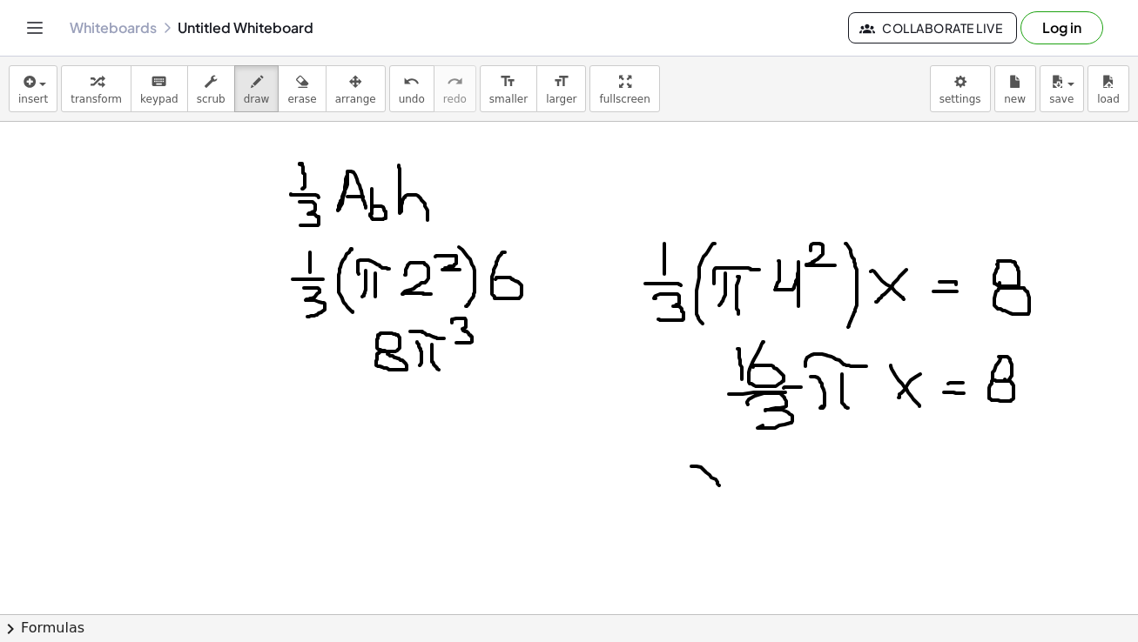
drag, startPoint x: 721, startPoint y: 463, endPoint x: 689, endPoint y: 482, distance: 36.7
drag, startPoint x: 740, startPoint y: 473, endPoint x: 757, endPoint y: 473, distance: 17.4
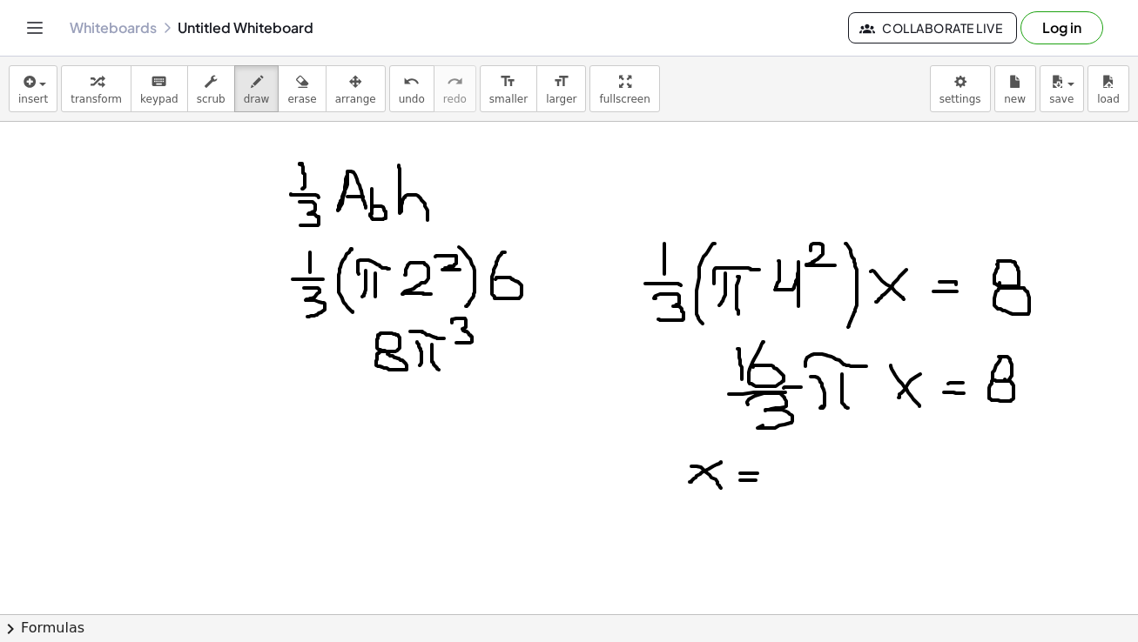
drag, startPoint x: 740, startPoint y: 480, endPoint x: 755, endPoint y: 480, distance: 15.7
drag, startPoint x: 801, startPoint y: 472, endPoint x: 809, endPoint y: 474, distance: 9.1
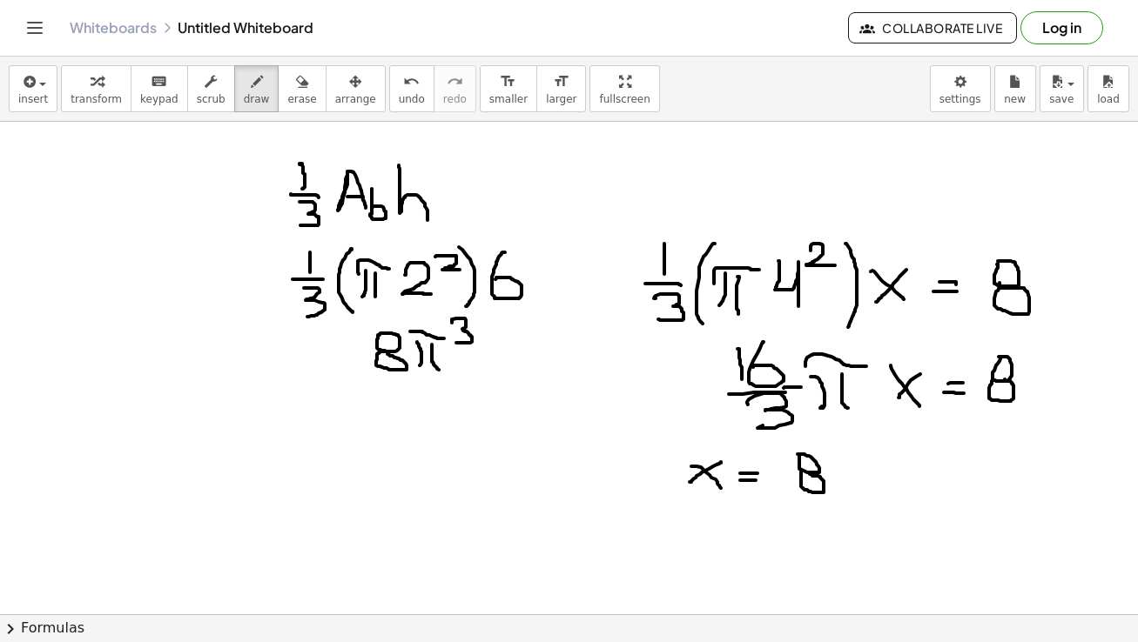
drag, startPoint x: 869, startPoint y: 453, endPoint x: 876, endPoint y: 483, distance: 31.1
drag, startPoint x: 856, startPoint y: 491, endPoint x: 910, endPoint y: 498, distance: 55.3
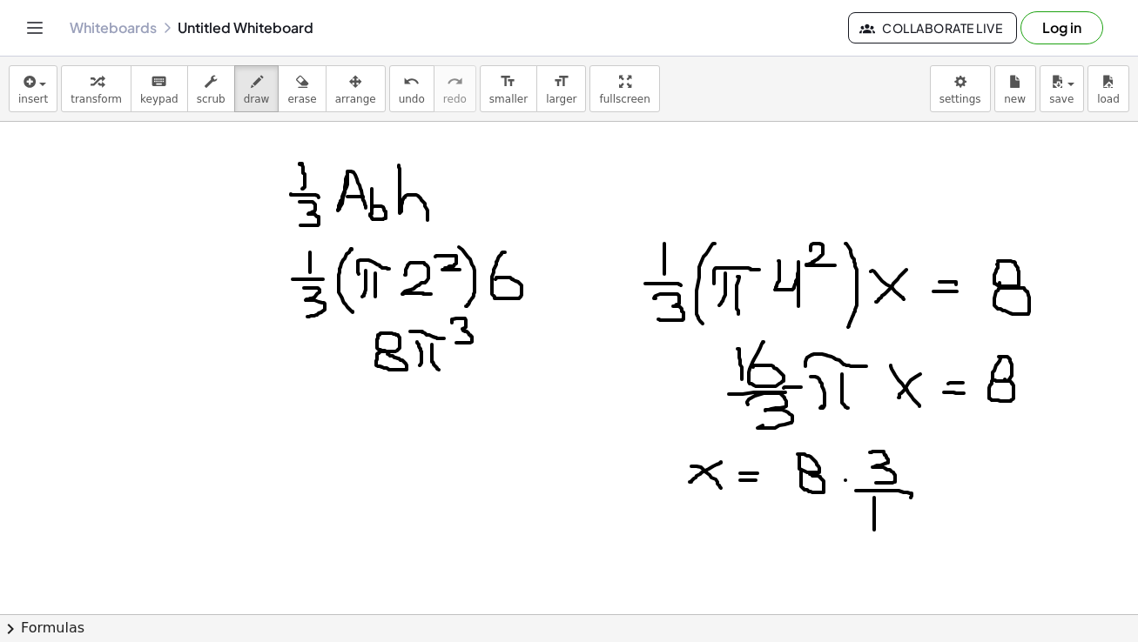
drag, startPoint x: 874, startPoint y: 498, endPoint x: 874, endPoint y: 530, distance: 32.2
drag, startPoint x: 892, startPoint y: 500, endPoint x: 900, endPoint y: 493, distance: 9.9
